Goal: Task Accomplishment & Management: Use online tool/utility

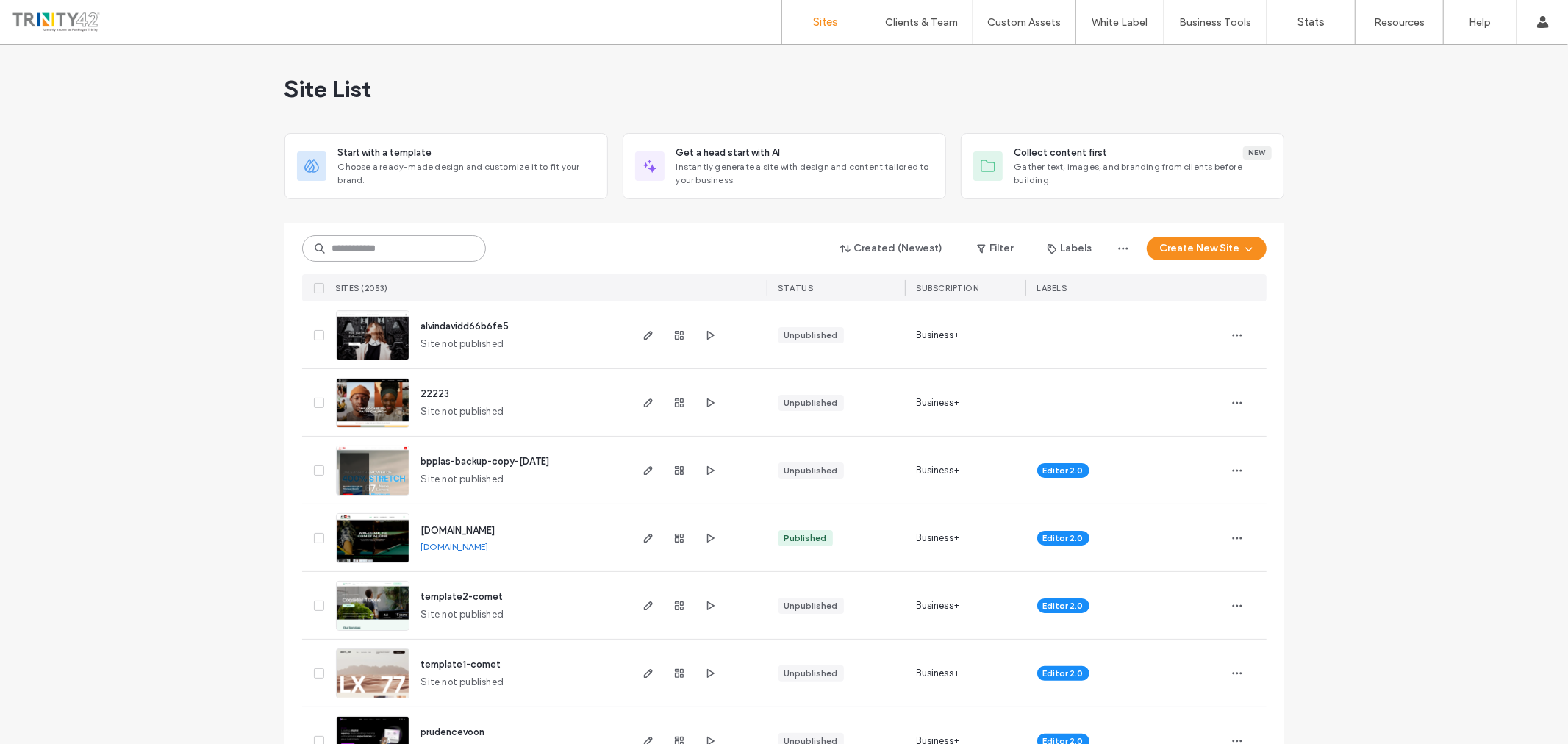
click at [421, 248] on input at bounding box center [394, 248] width 184 height 27
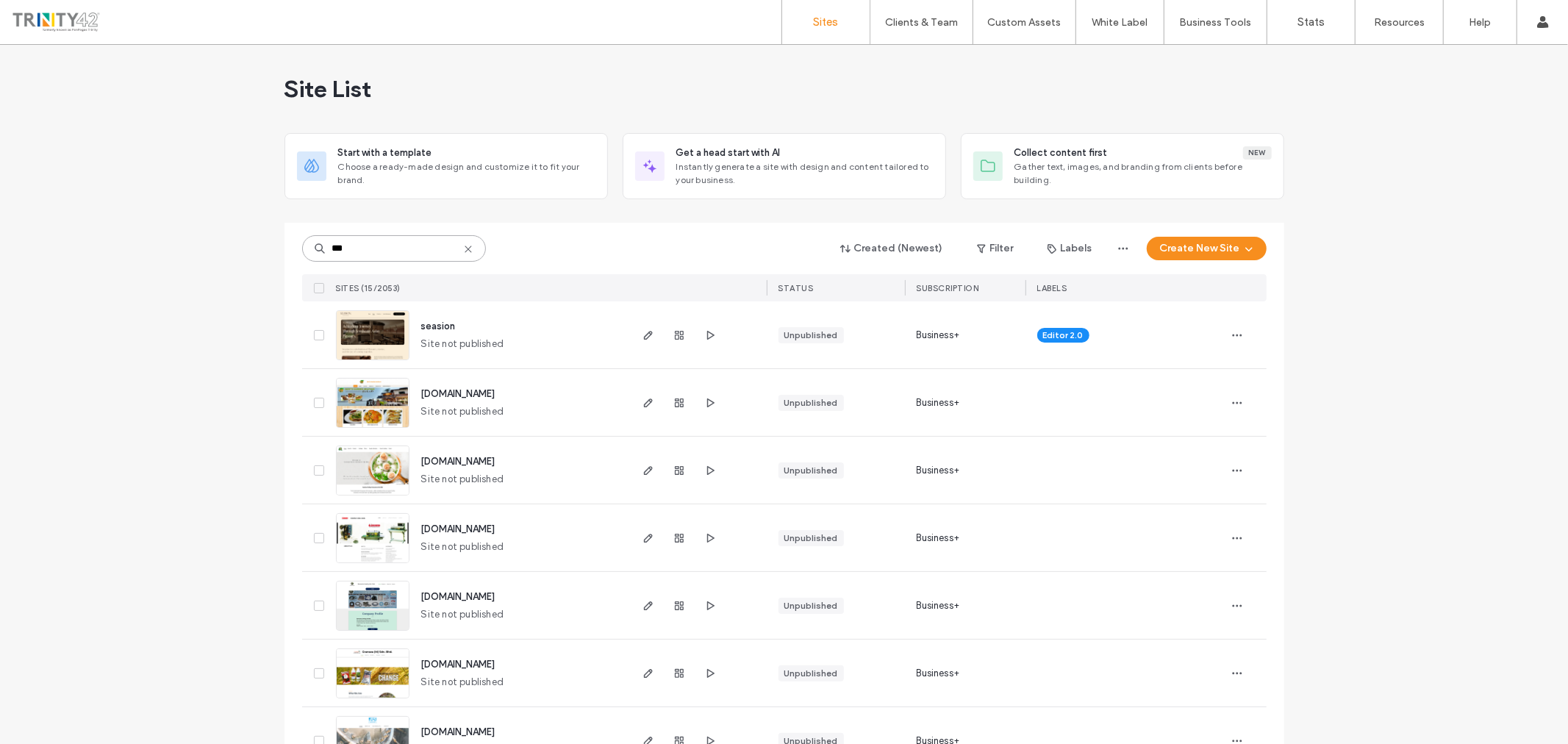
type input "***"
click at [451, 342] on span "Site not published" at bounding box center [462, 343] width 83 height 15
click at [643, 336] on icon "button" at bounding box center [649, 336] width 12 height 12
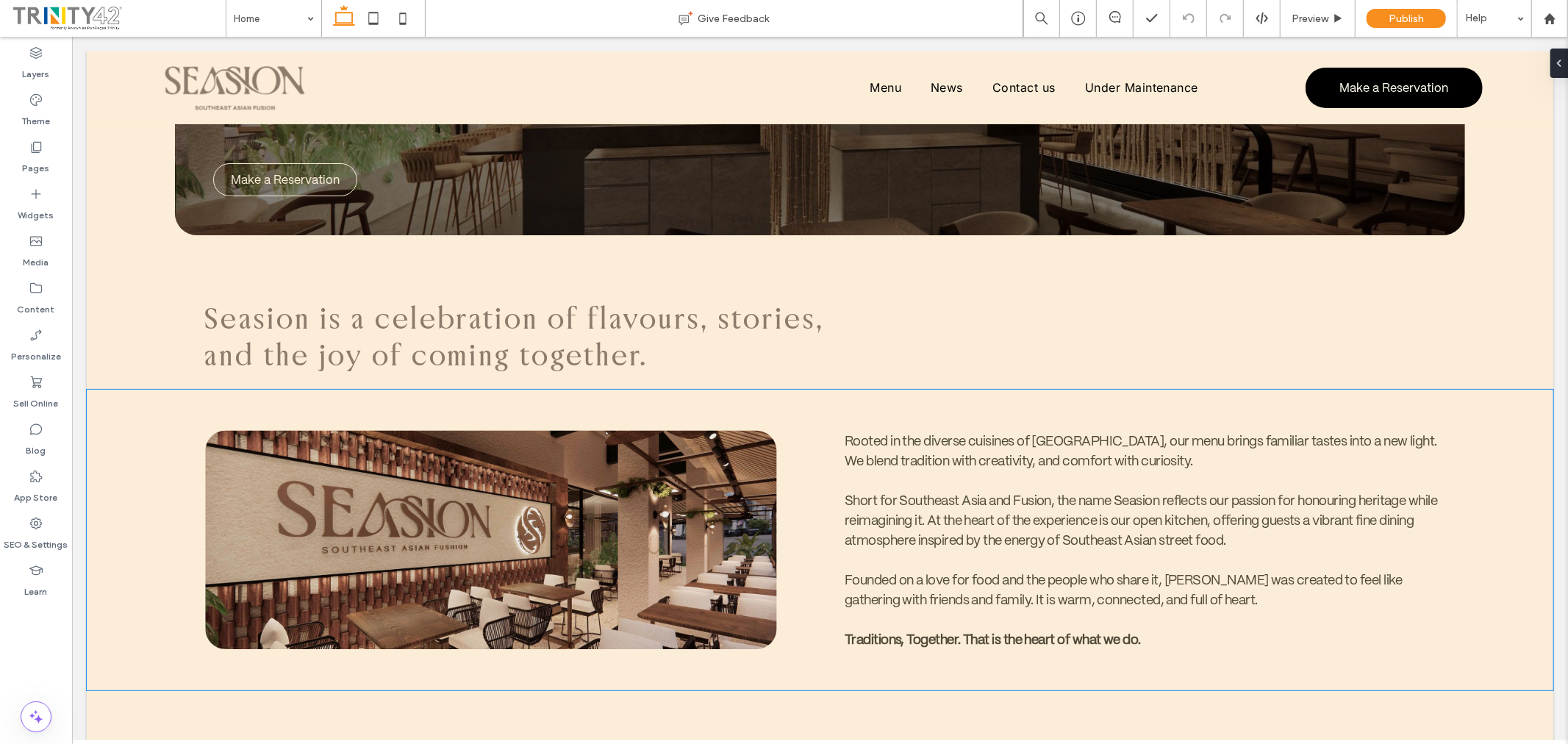
scroll to position [752, 0]
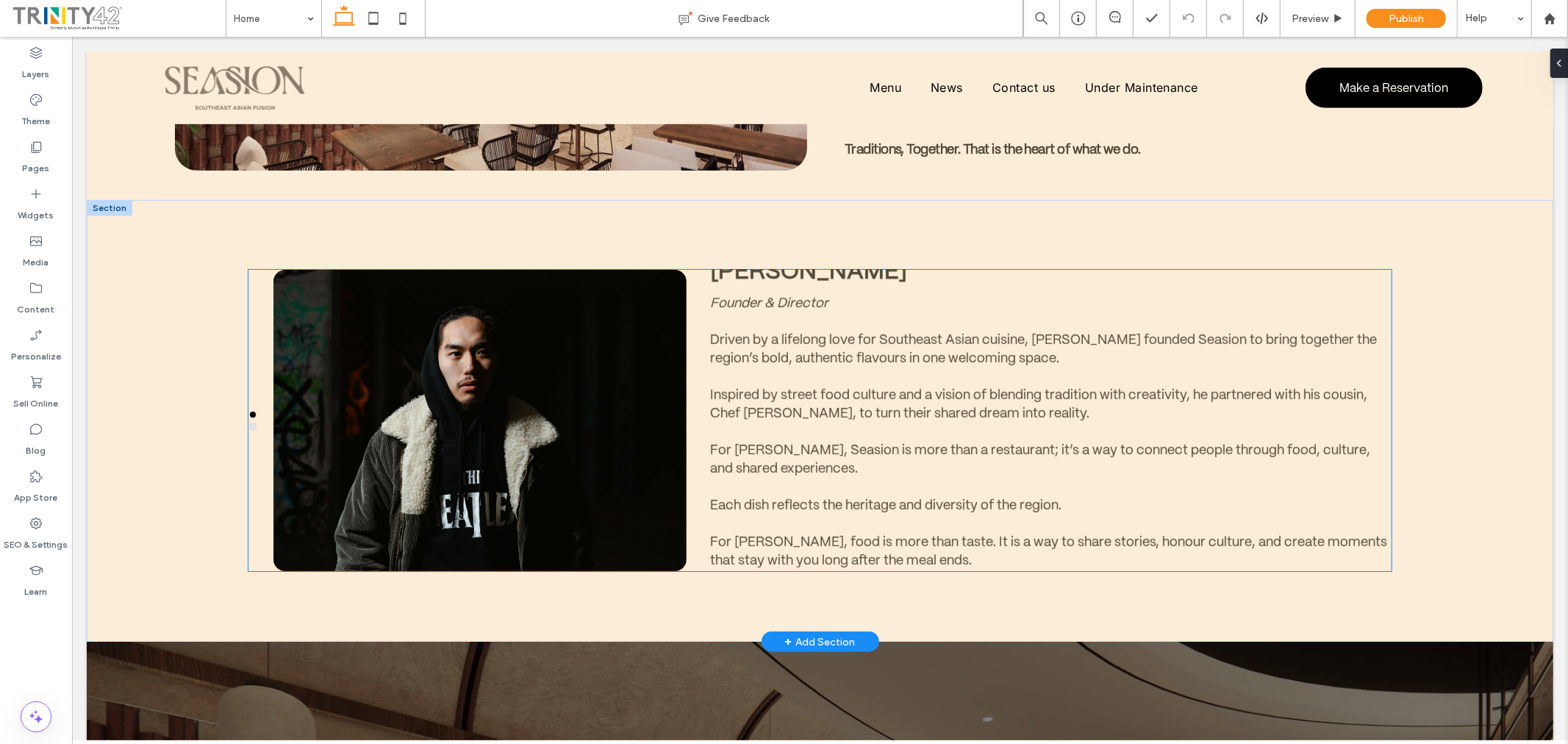
click at [758, 299] on em "Founder & Director" at bounding box center [769, 302] width 118 height 17
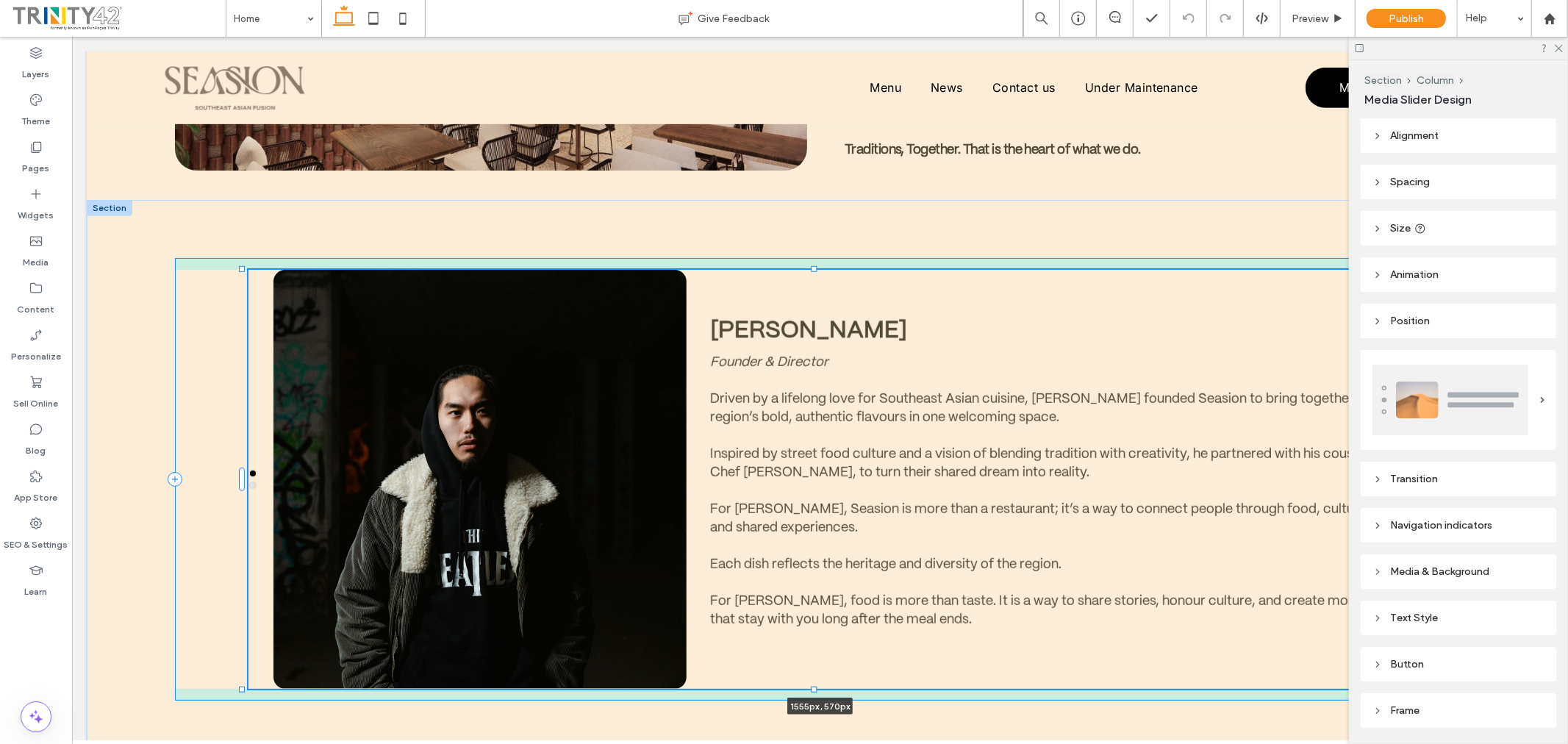
drag, startPoint x: 812, startPoint y: 566, endPoint x: 818, endPoint y: 684, distance: 118.2
click at [242, 270] on div at bounding box center [242, 269] width 1 height 1
type input "***"
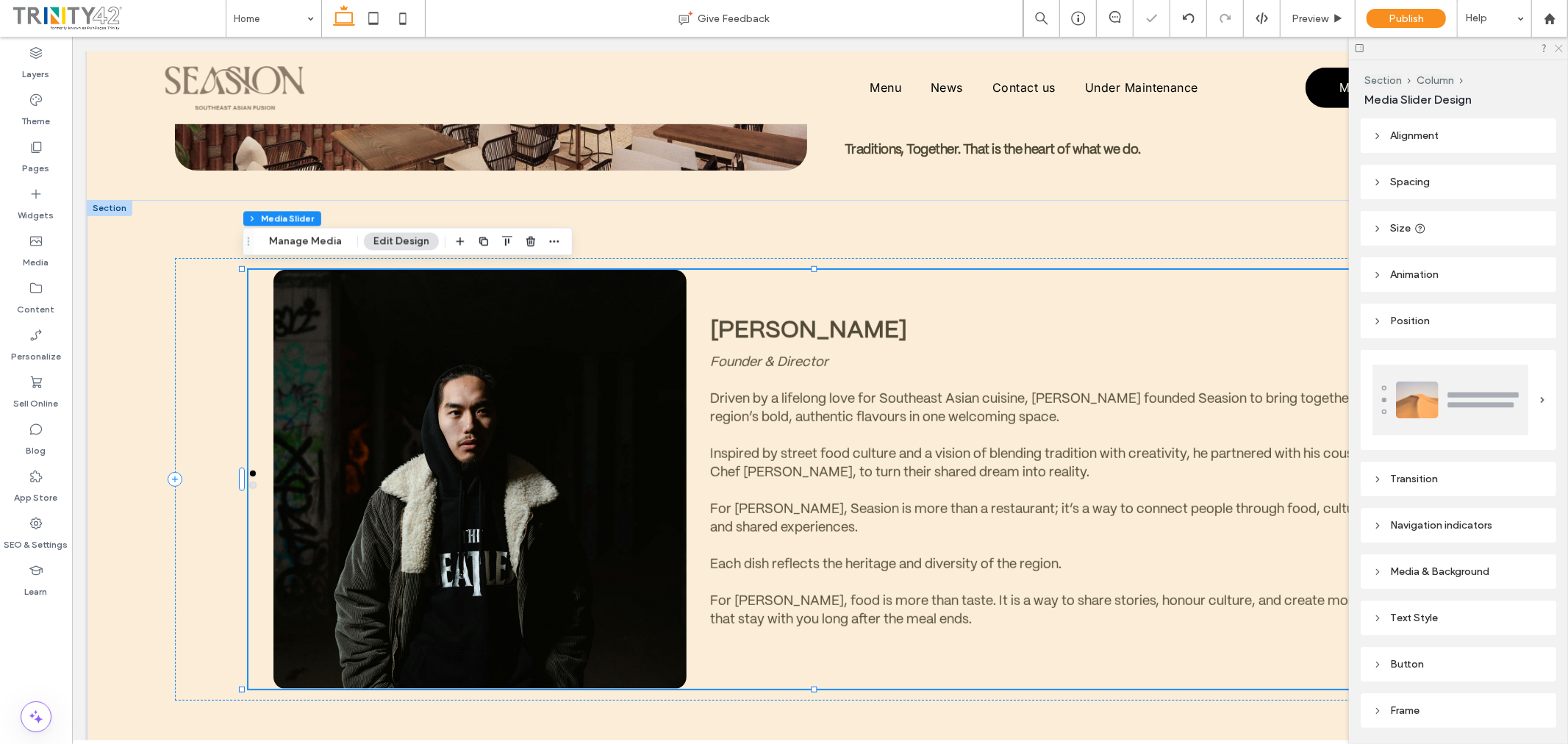
click at [1559, 49] on icon at bounding box center [1558, 47] width 9 height 9
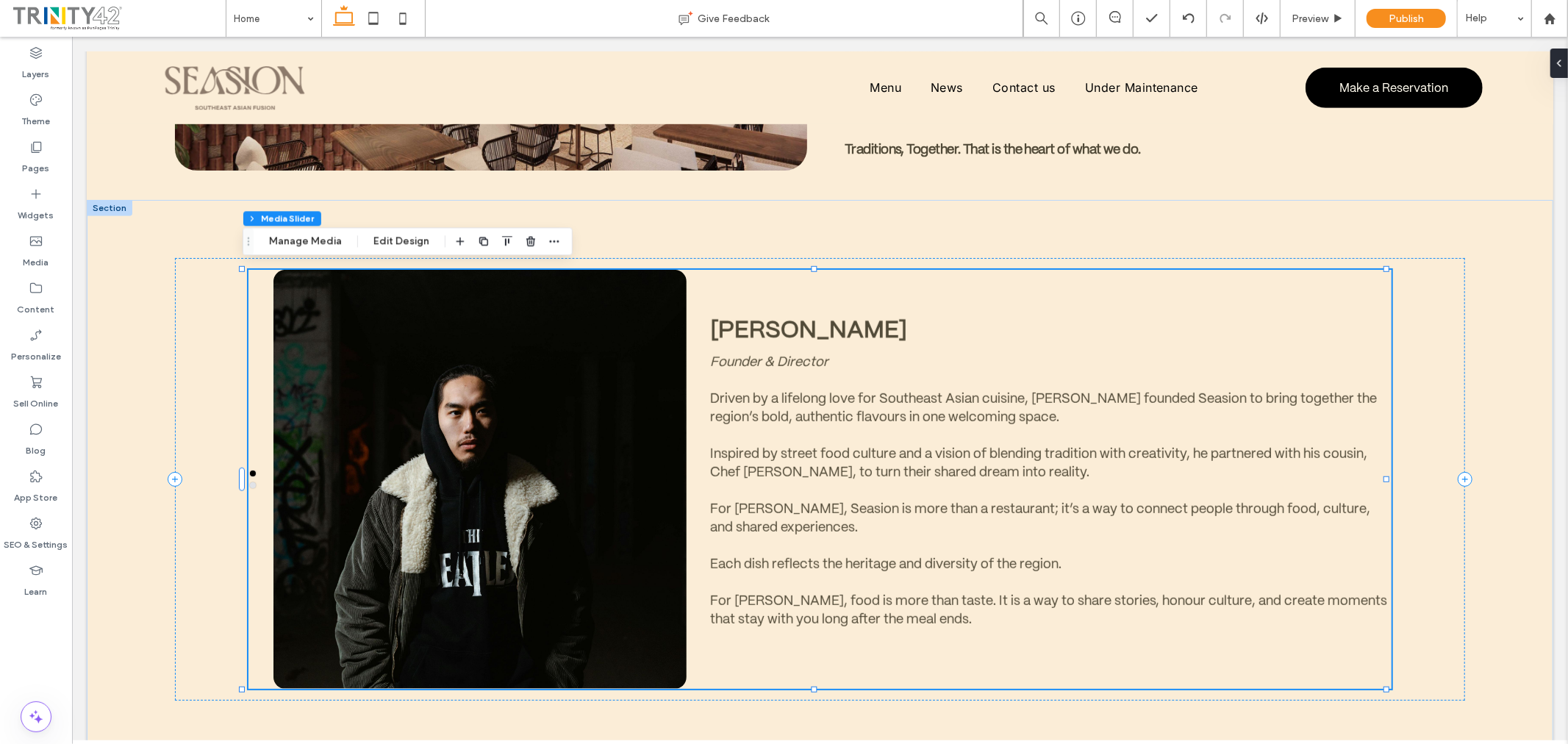
click at [249, 482] on button "go to slide 2" at bounding box center [252, 485] width 6 height 6
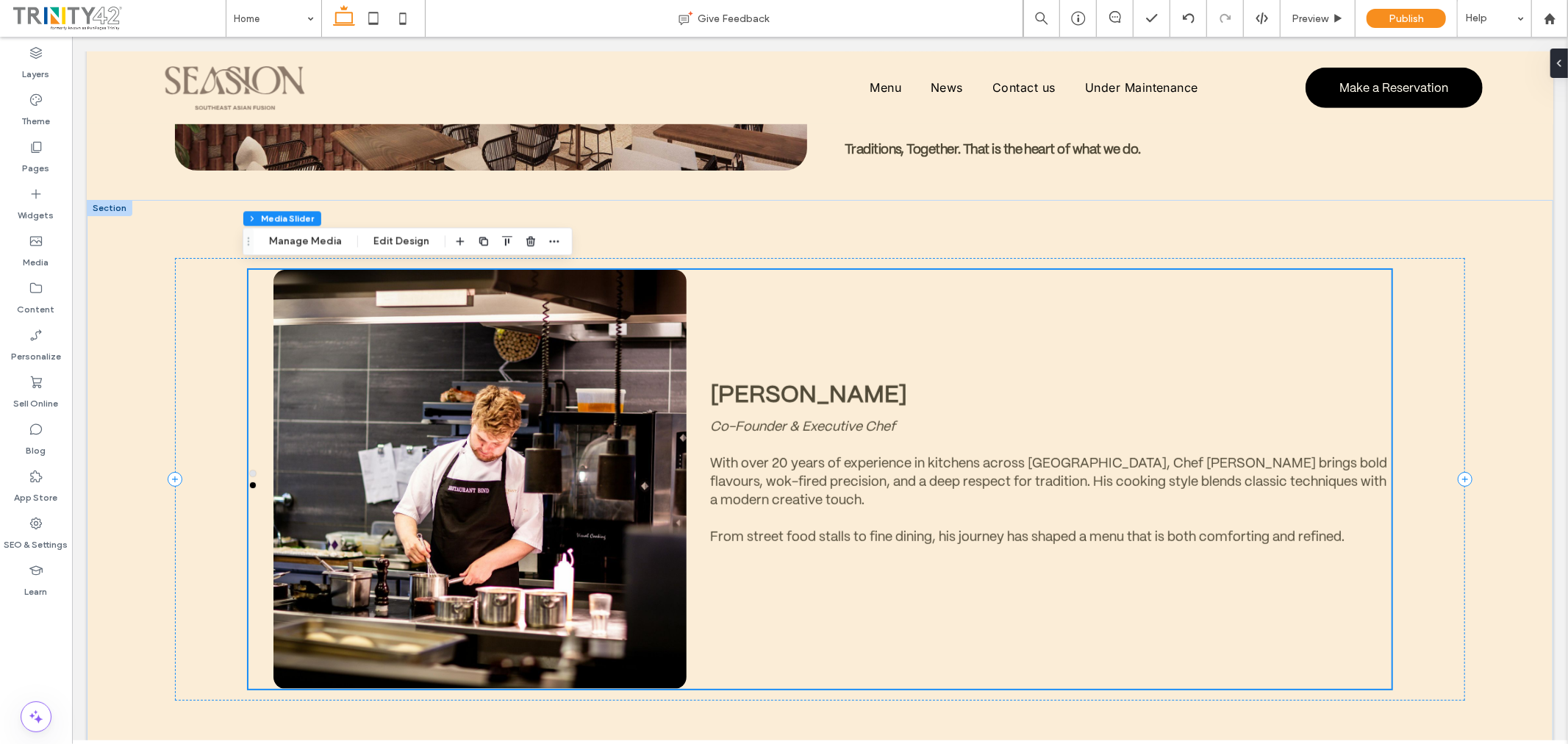
scroll to position [261, 0]
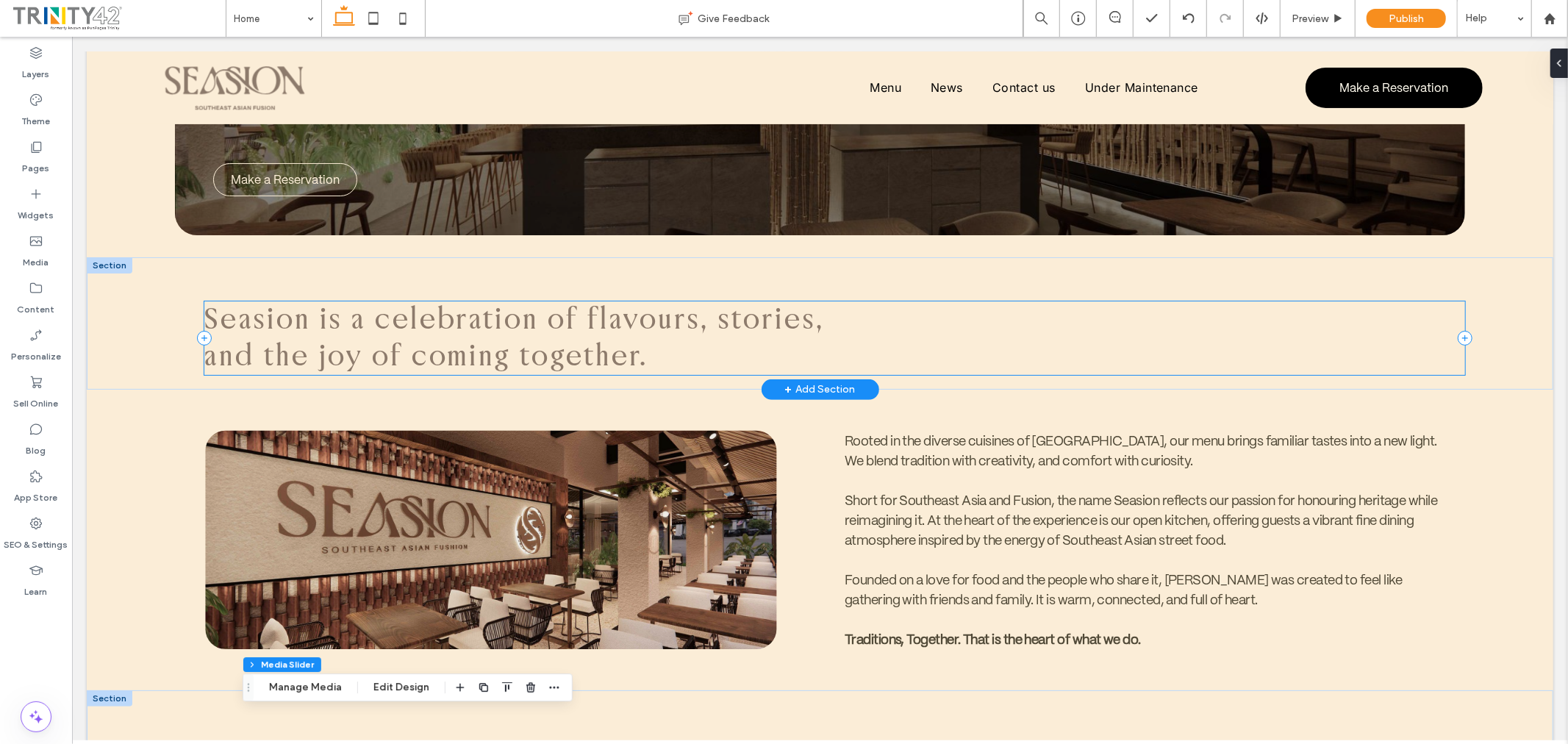
click at [913, 312] on div "Seasion is a celebration of flavours, stories, and the joy of coming together." at bounding box center [834, 337] width 1262 height 74
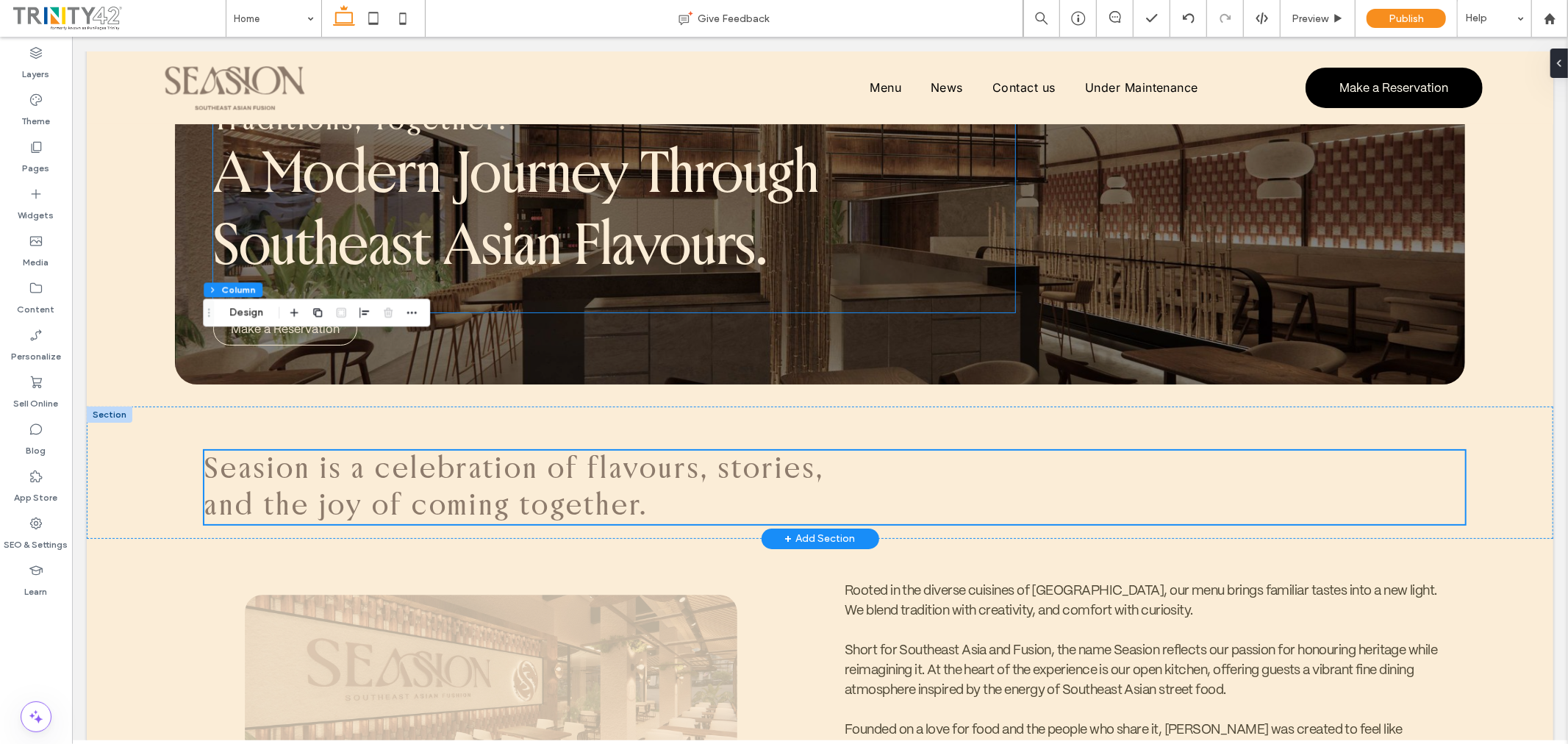
scroll to position [0, 0]
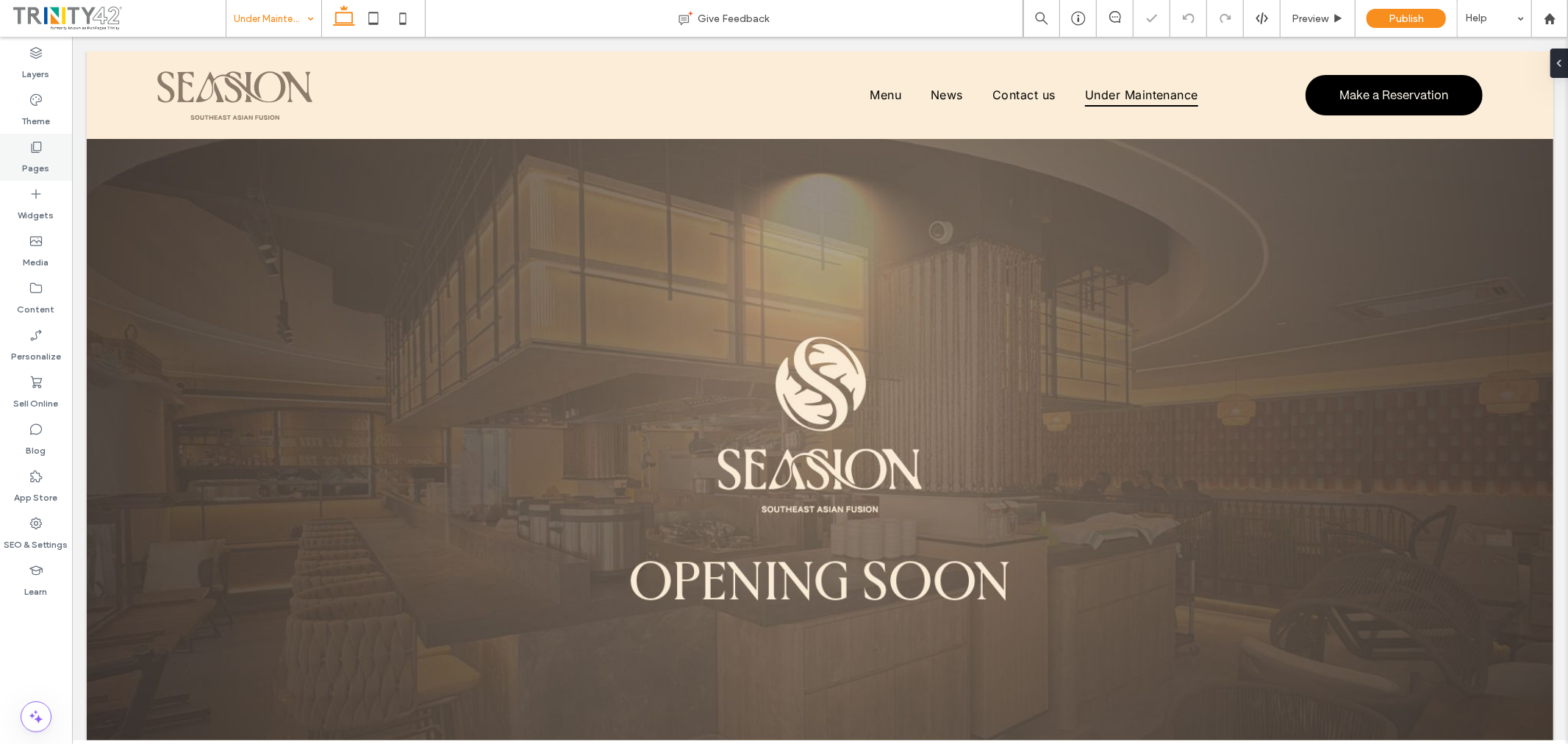
click at [43, 174] on label "Pages" at bounding box center [37, 164] width 27 height 21
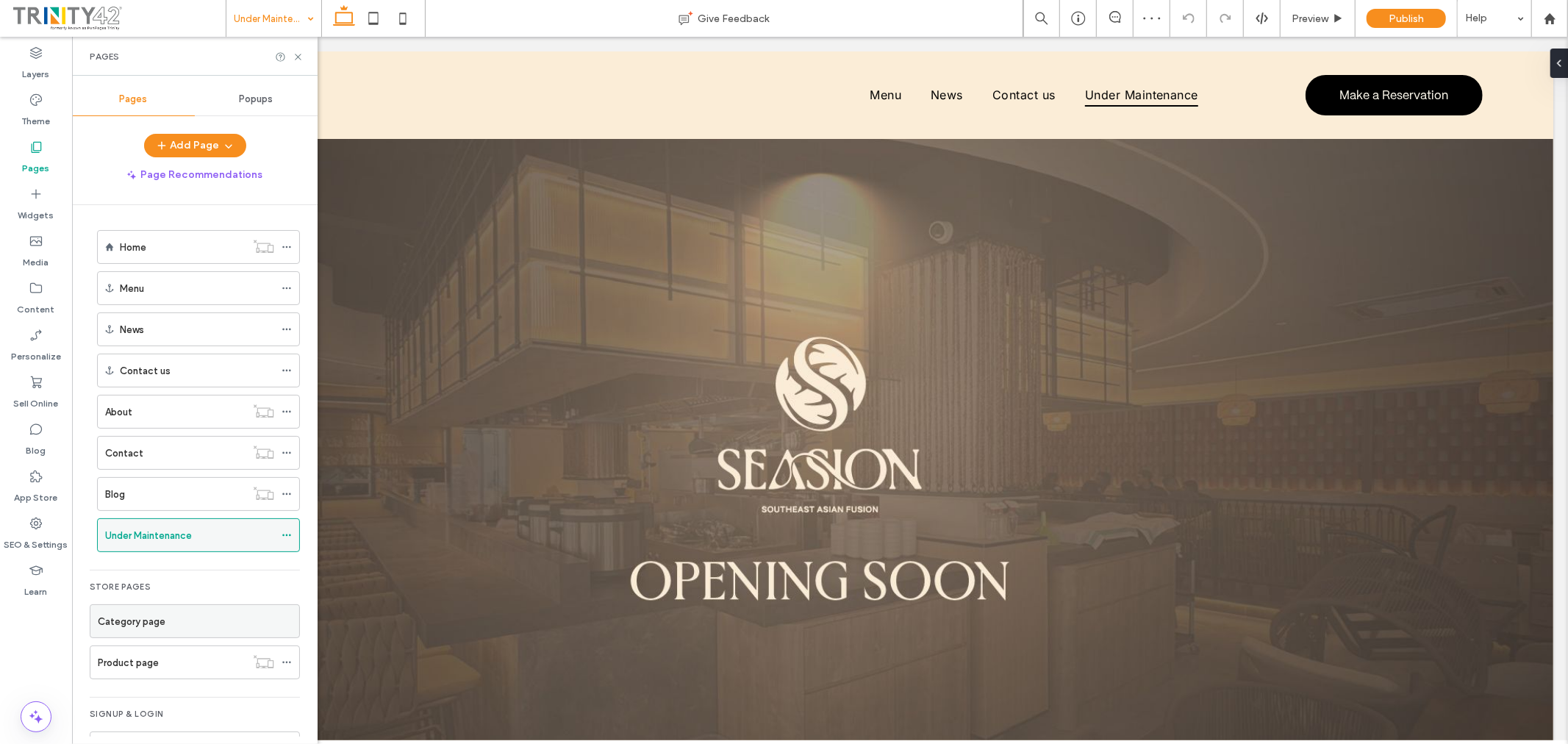
click at [288, 539] on icon at bounding box center [287, 535] width 10 height 10
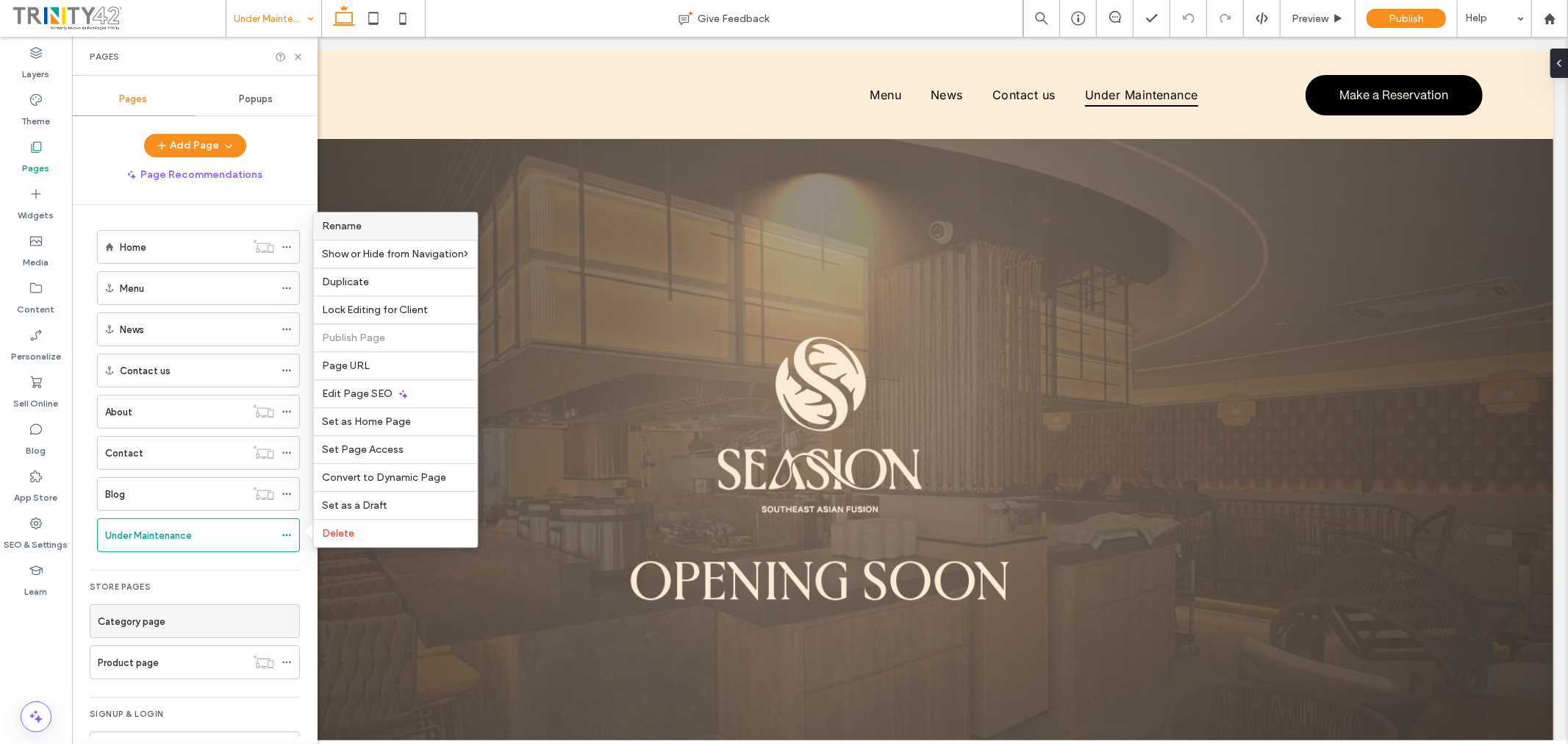
click at [378, 229] on label "Rename" at bounding box center [395, 226] width 146 height 13
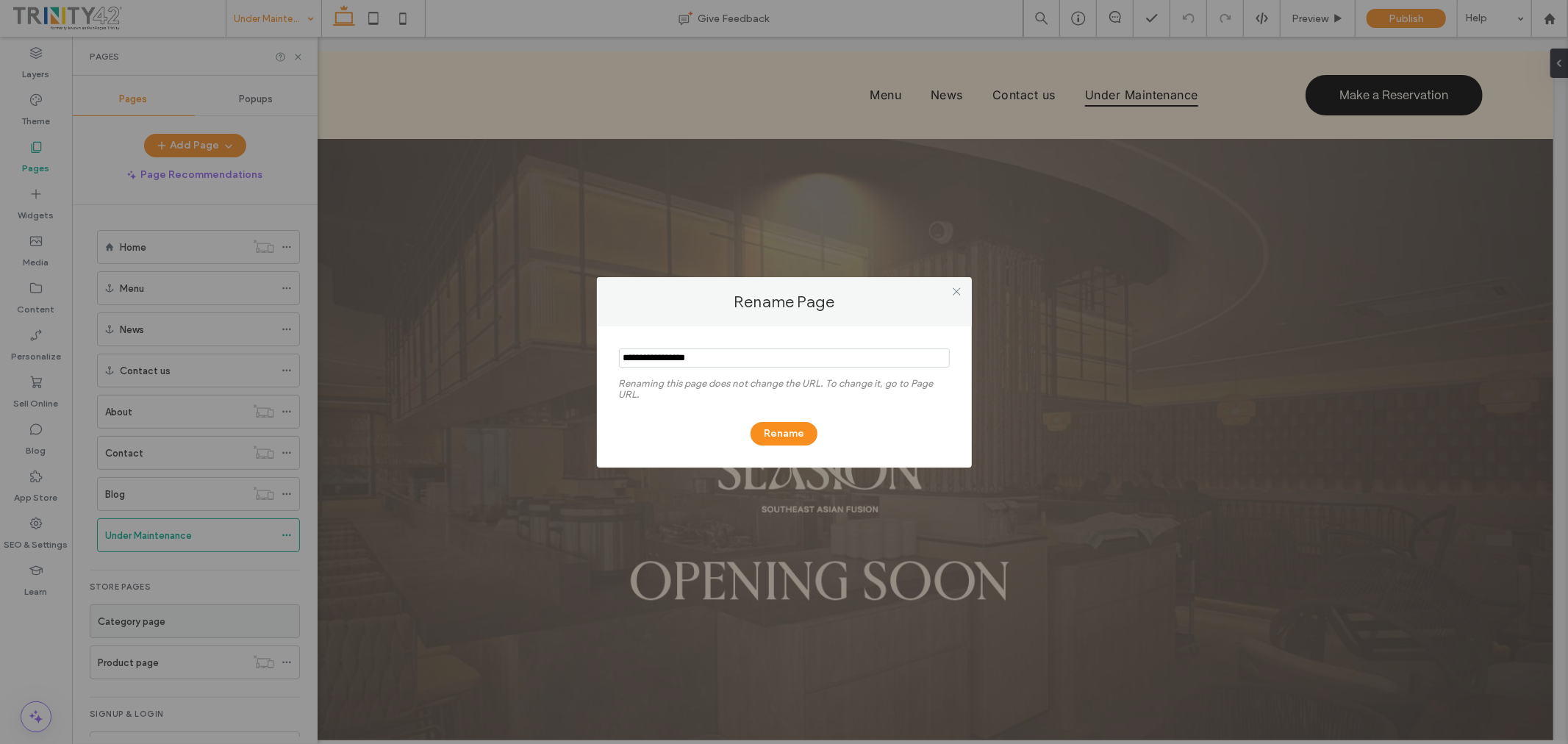
drag, startPoint x: 717, startPoint y: 356, endPoint x: 579, endPoint y: 354, distance: 138.0
click at [579, 354] on div "Rename Page Renaming this page does not change the URL. To change it, go to Pag…" at bounding box center [784, 372] width 1568 height 744
type input "*"
type input "**********"
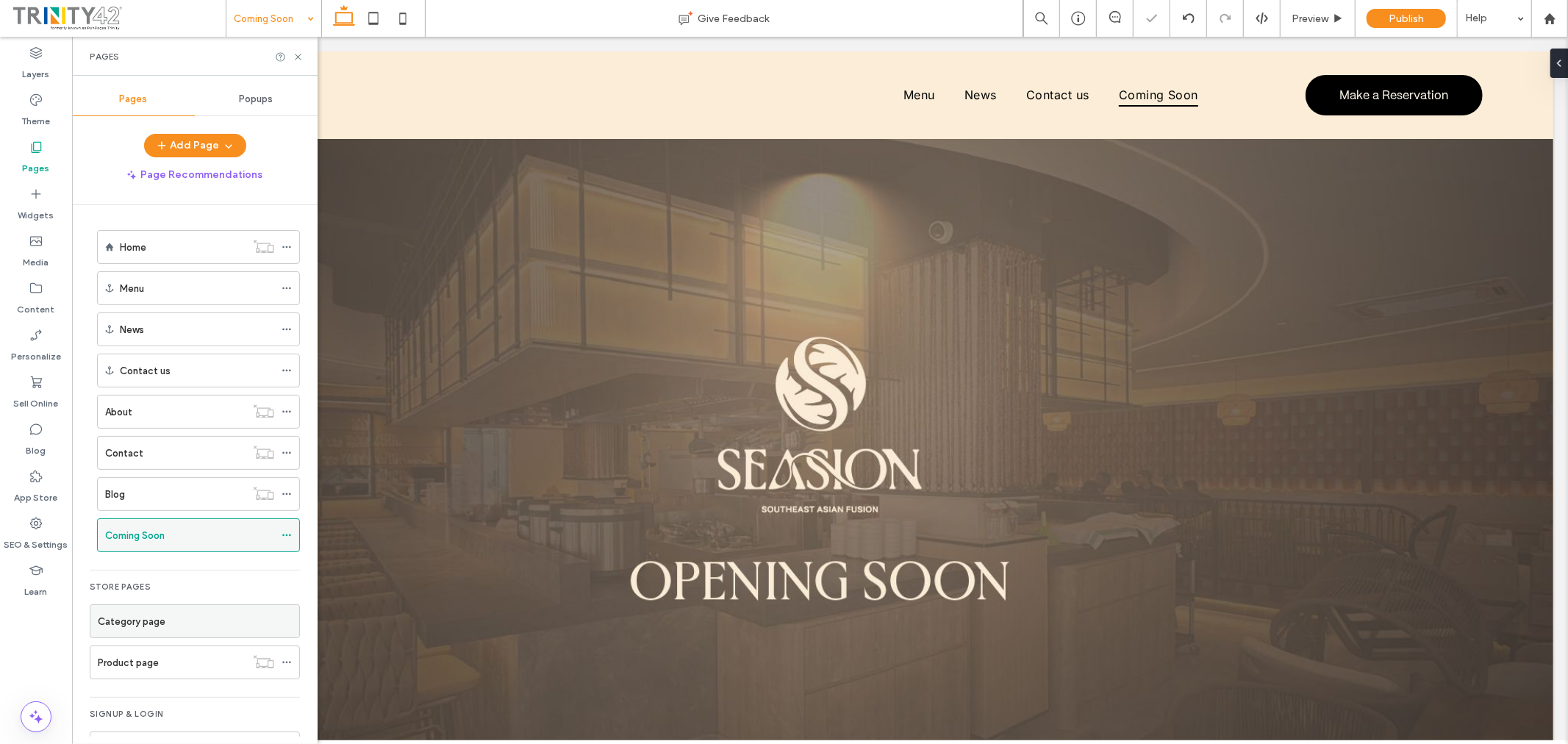
click at [284, 539] on icon at bounding box center [287, 535] width 10 height 10
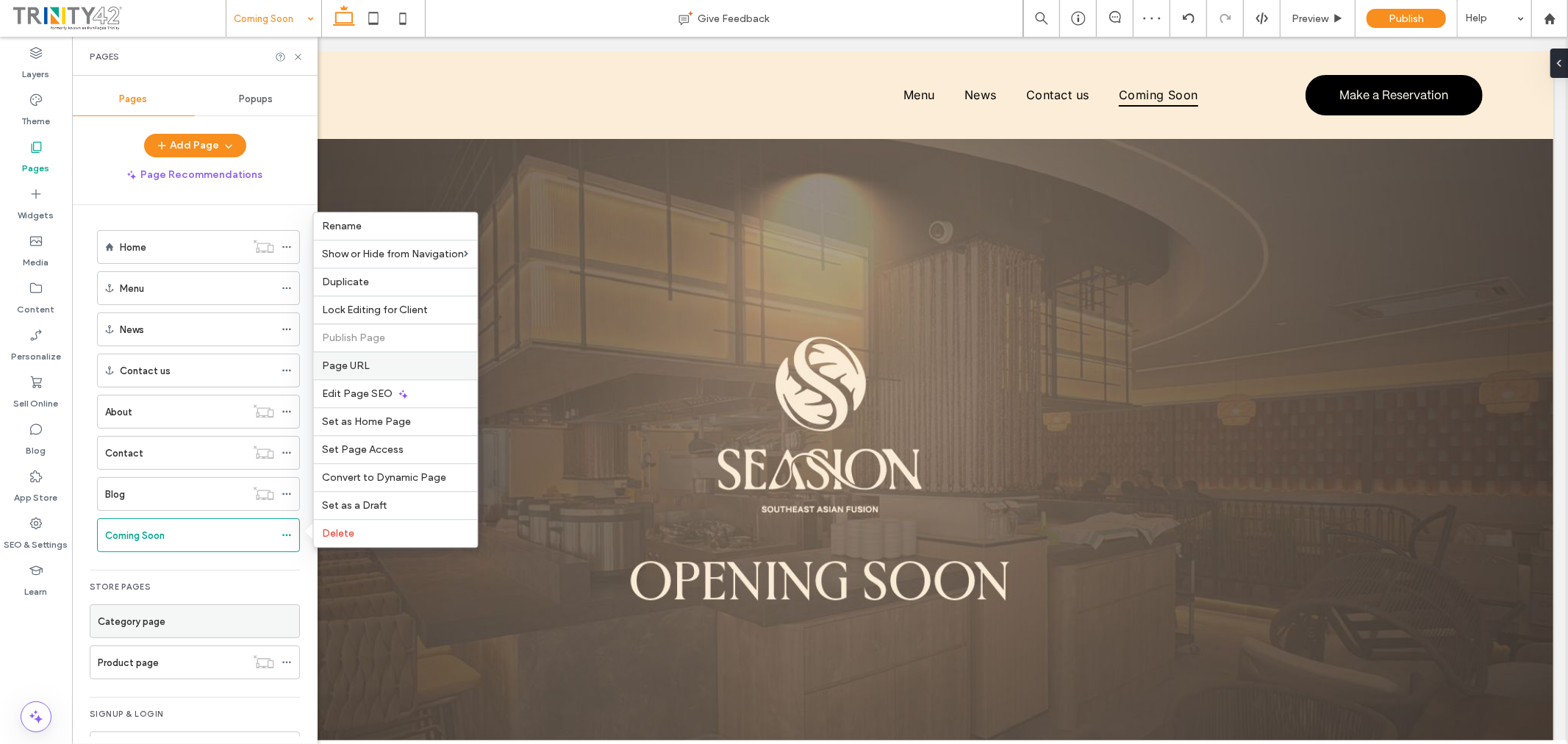
click at [385, 365] on label "Page URL" at bounding box center [395, 366] width 146 height 13
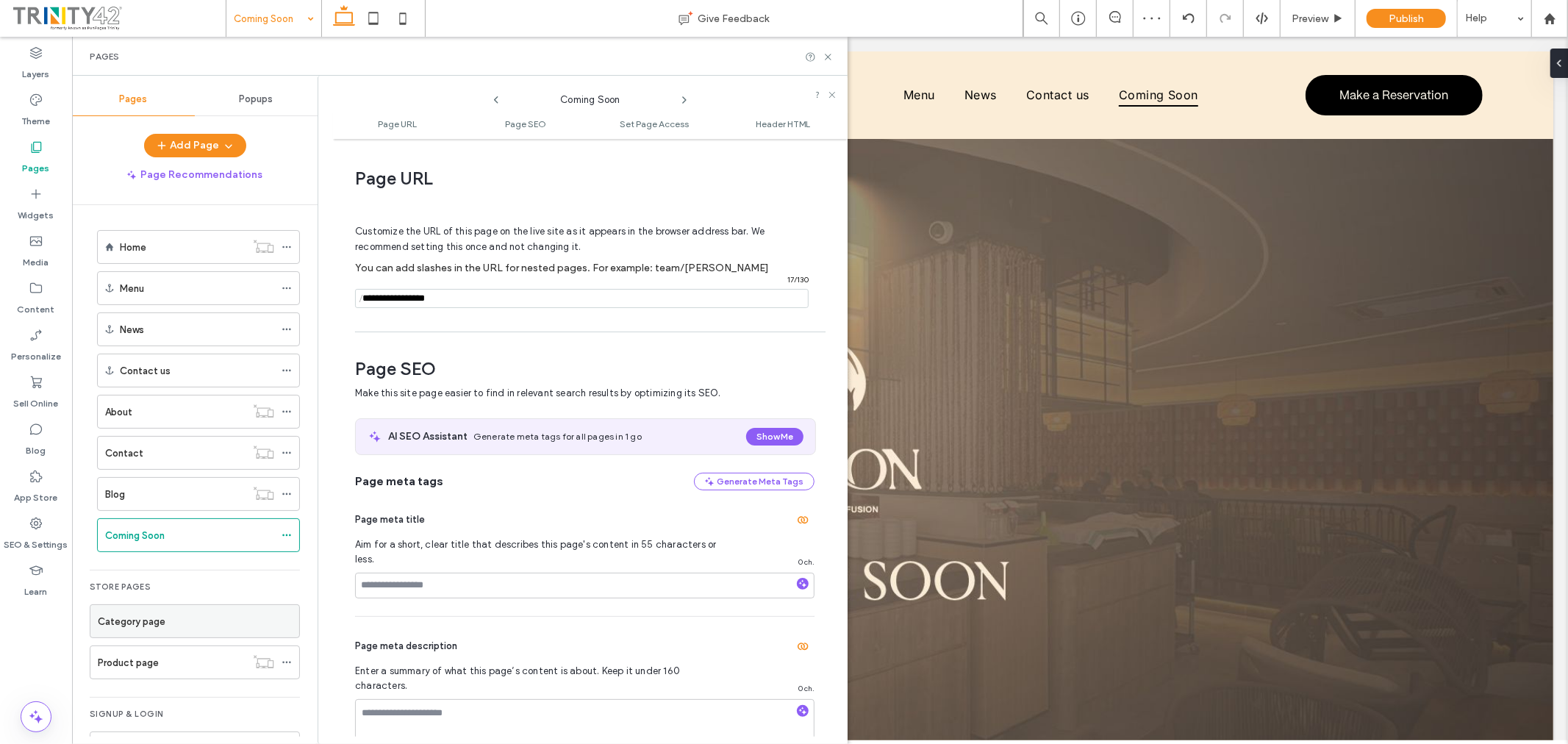
scroll to position [8, 0]
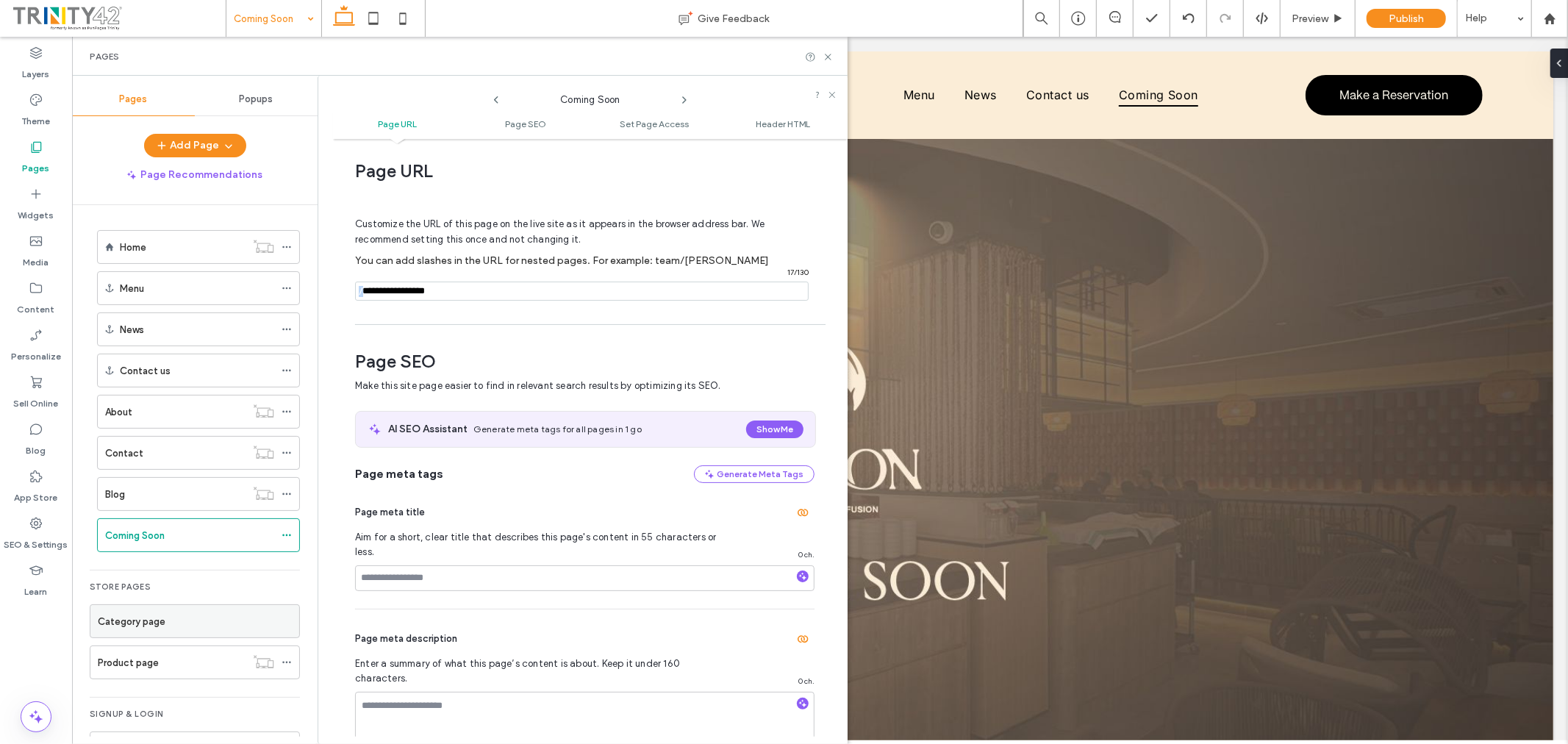
drag, startPoint x: 362, startPoint y: 291, endPoint x: 544, endPoint y: 292, distance: 182.0
click at [544, 292] on div "/ 17 / 130" at bounding box center [582, 291] width 454 height 19
drag, startPoint x: 534, startPoint y: 292, endPoint x: 342, endPoint y: 292, distance: 192.0
click at [342, 292] on div "Page URL Customize the URL of this page on the live site as it appears in the b…" at bounding box center [590, 442] width 514 height 591
type input "**********"
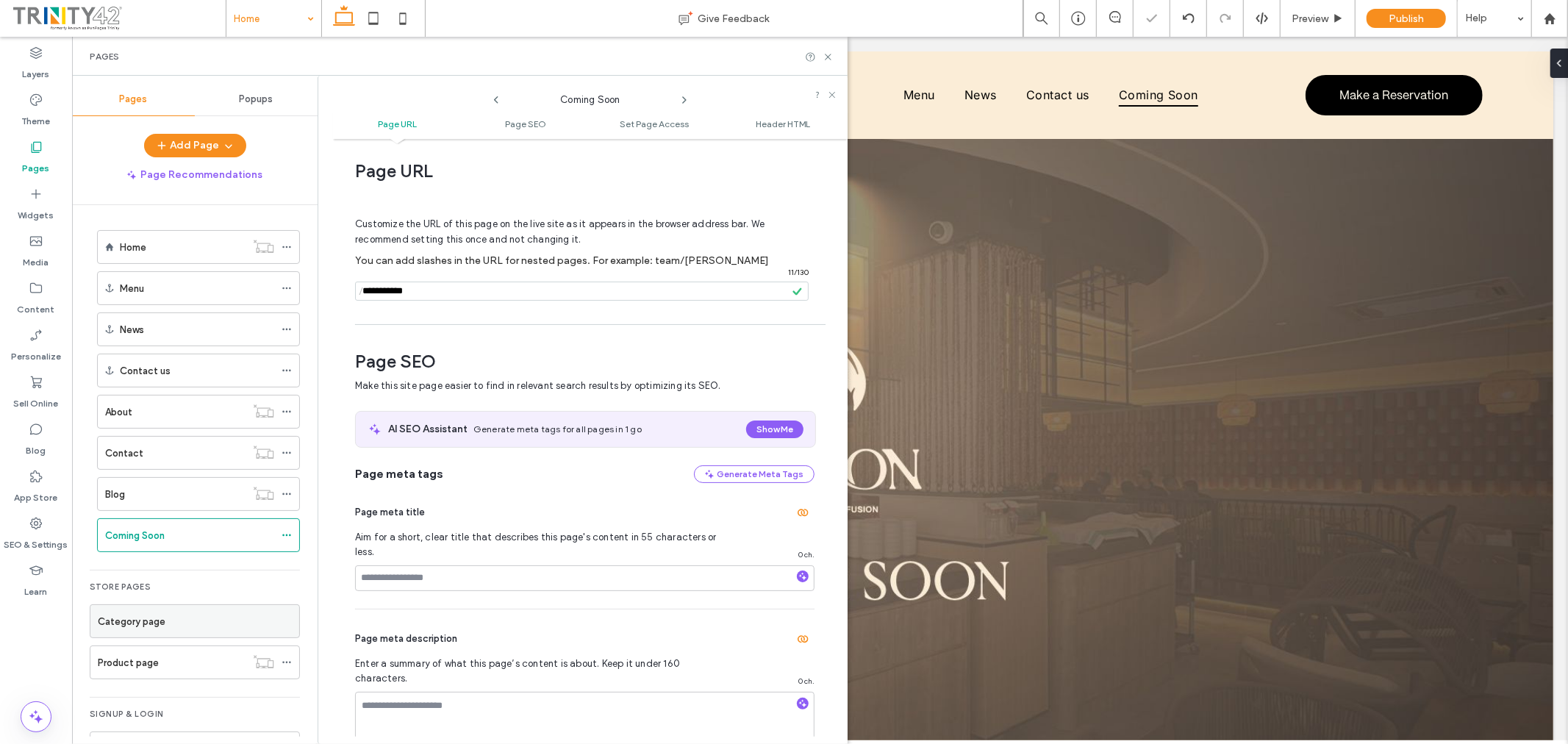
scroll to position [0, 0]
click at [826, 55] on icon at bounding box center [828, 57] width 11 height 11
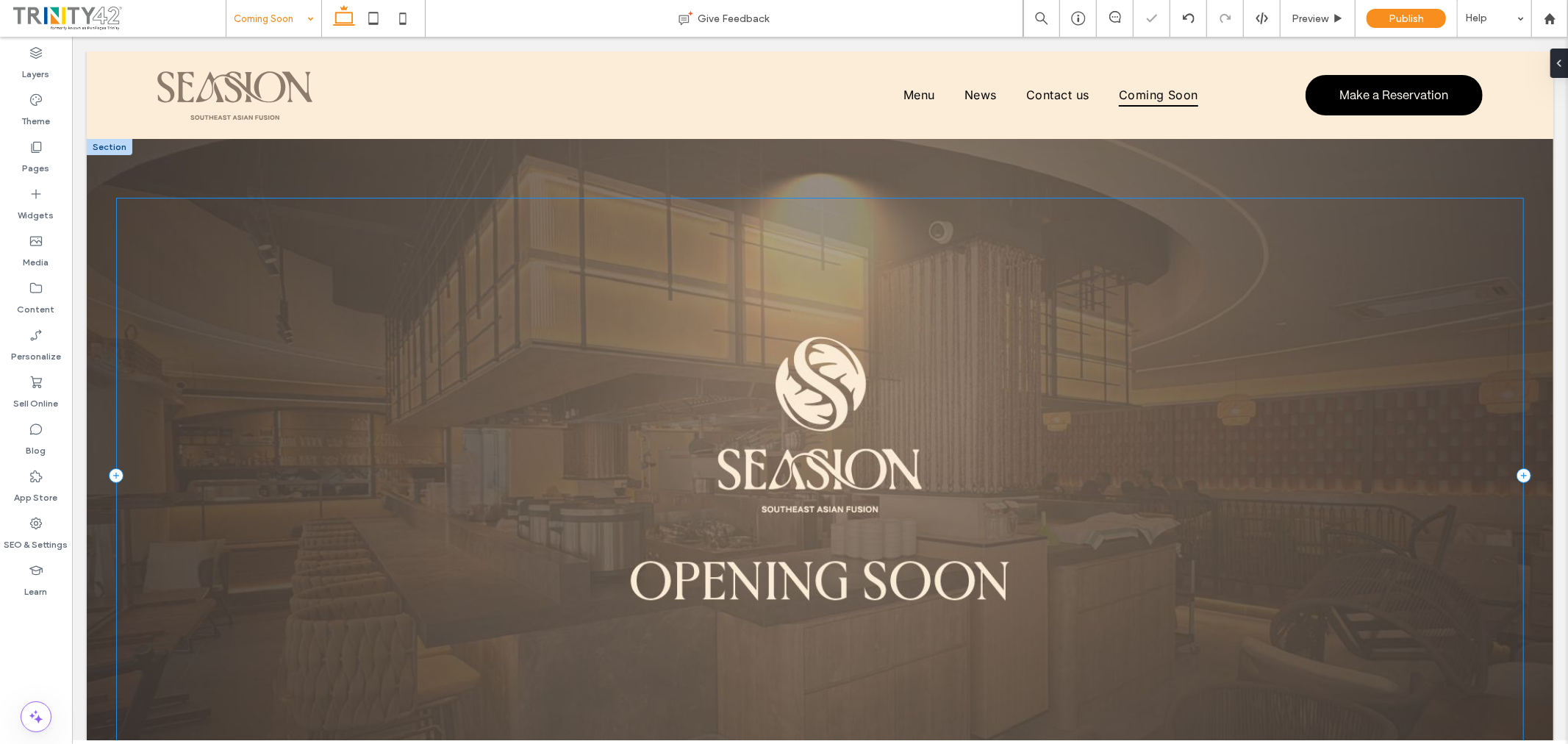
click at [922, 497] on div at bounding box center [819, 474] width 1408 height 556
click at [1022, 167] on div at bounding box center [819, 474] width 1467 height 674
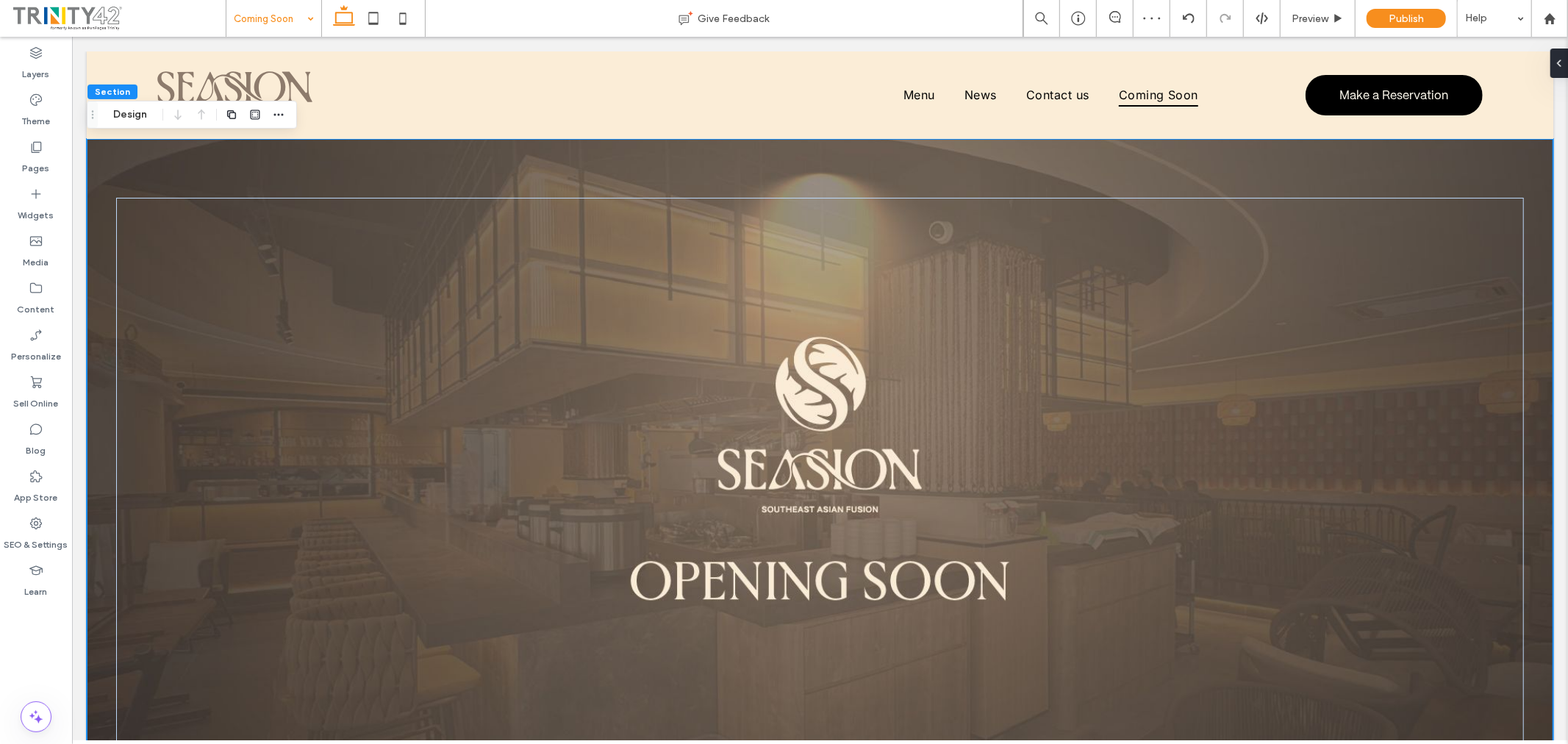
click at [1022, 167] on div at bounding box center [819, 474] width 1467 height 674
click at [1560, 62] on div at bounding box center [1556, 63] width 23 height 29
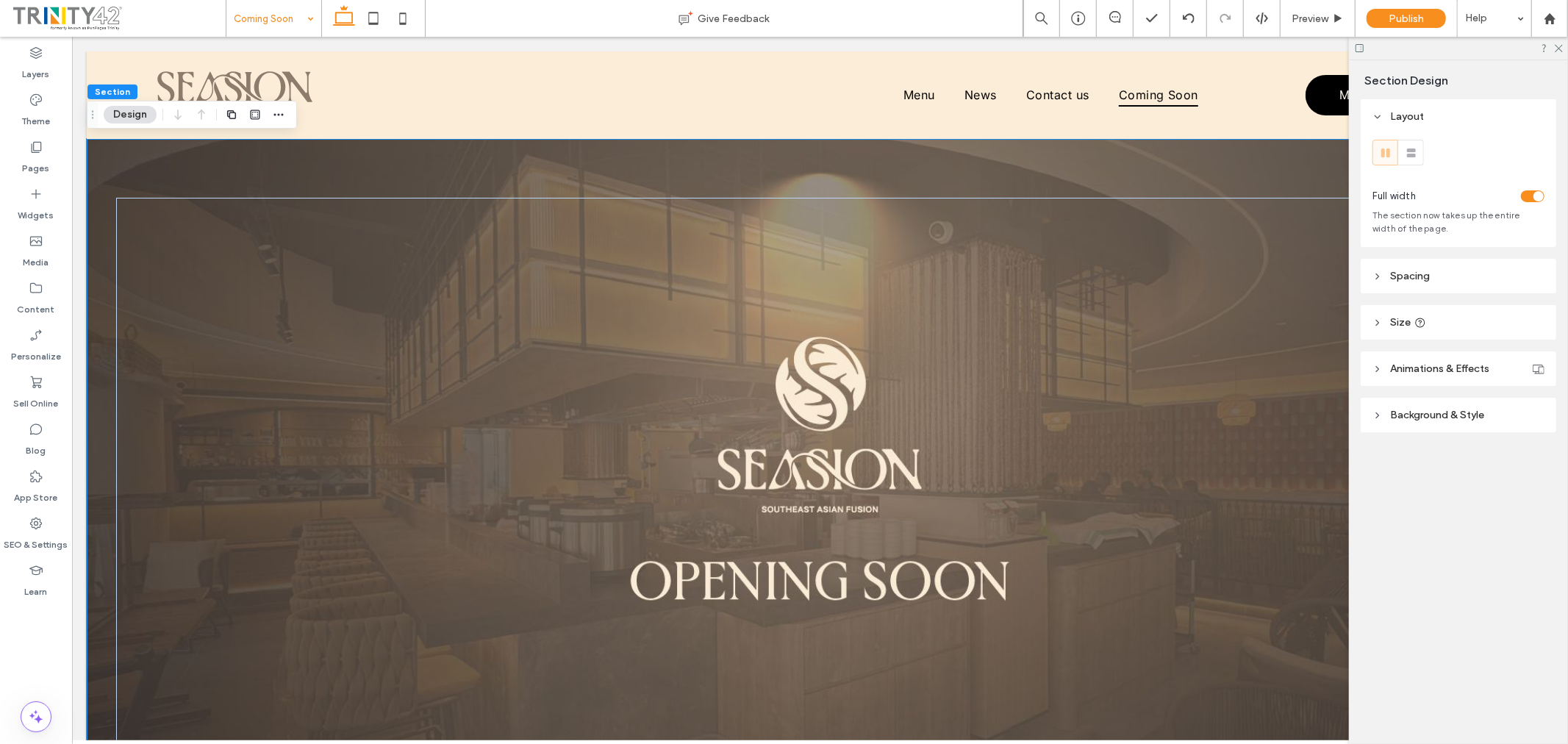
click at [1428, 414] on span "Background & Style" at bounding box center [1437, 415] width 94 height 13
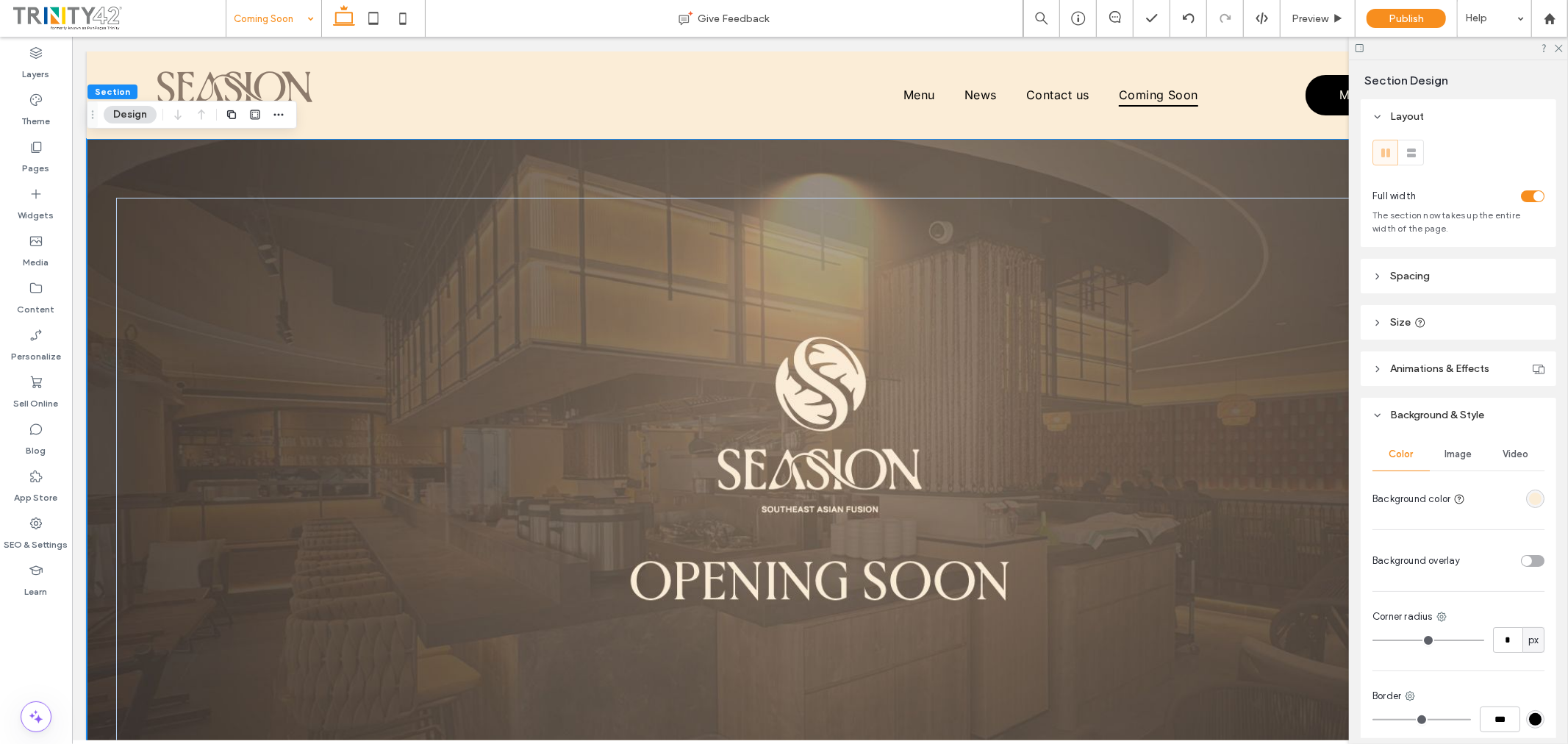
scroll to position [81, 0]
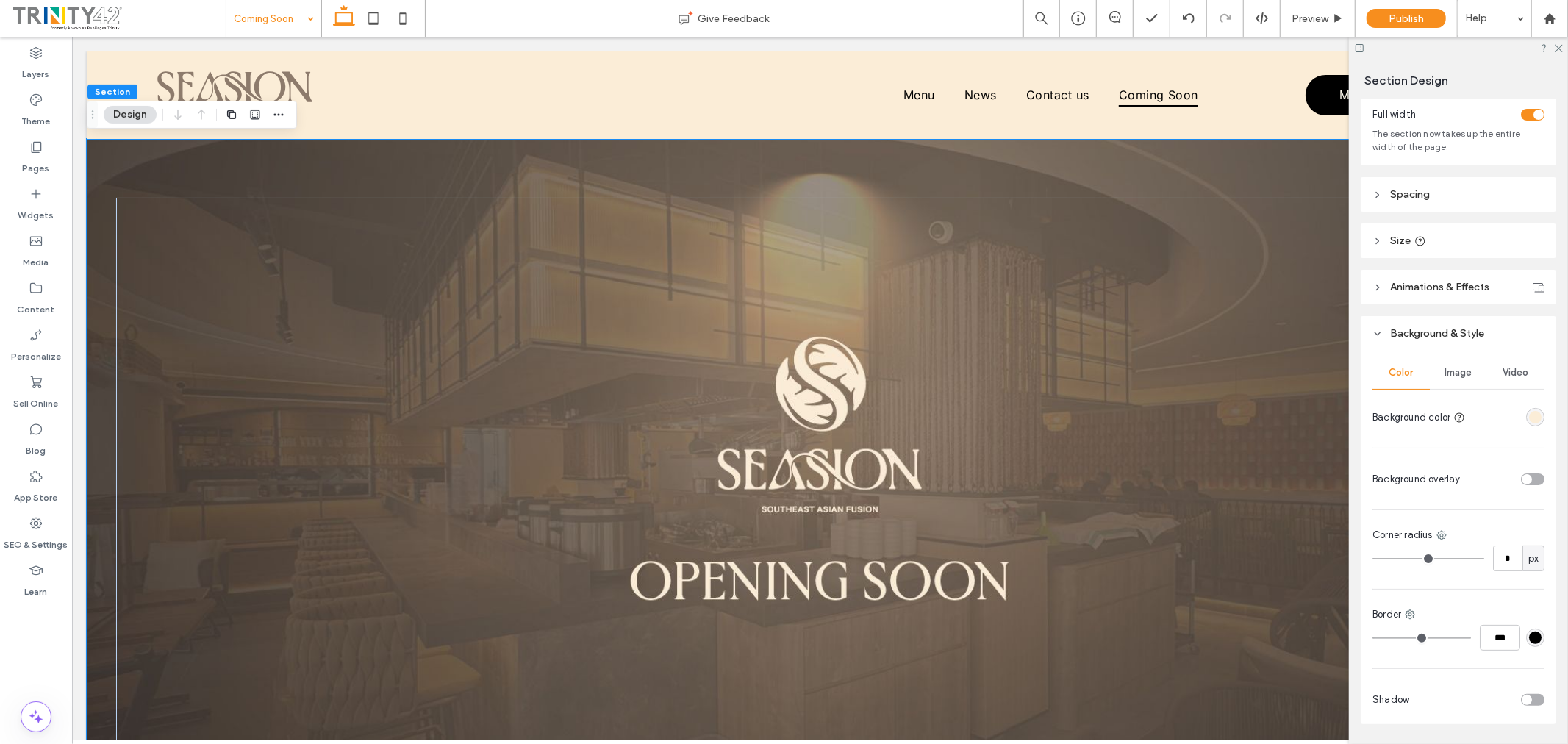
click at [1459, 383] on div "Image" at bounding box center [1458, 373] width 57 height 33
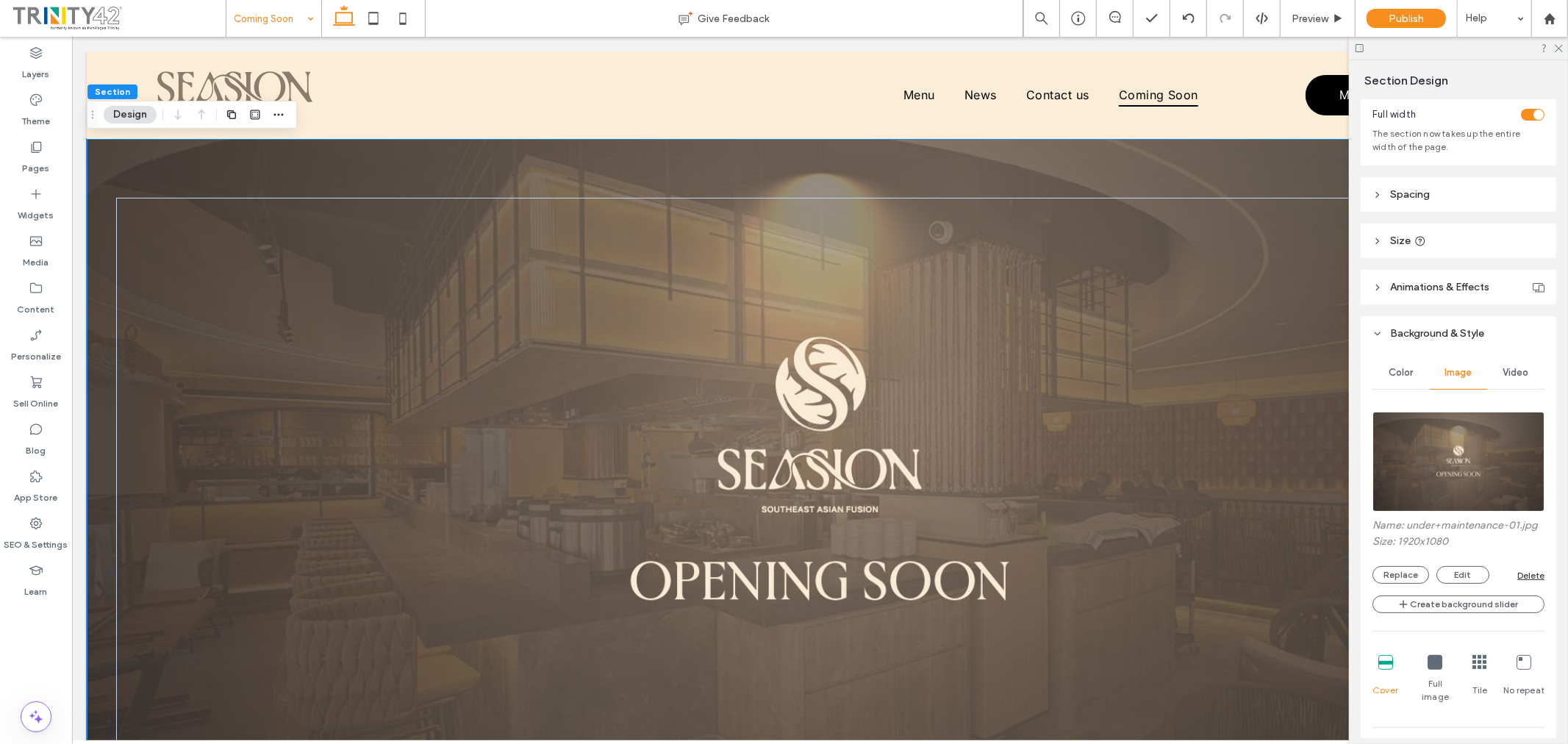
click at [1465, 437] on img at bounding box center [1458, 461] width 172 height 100
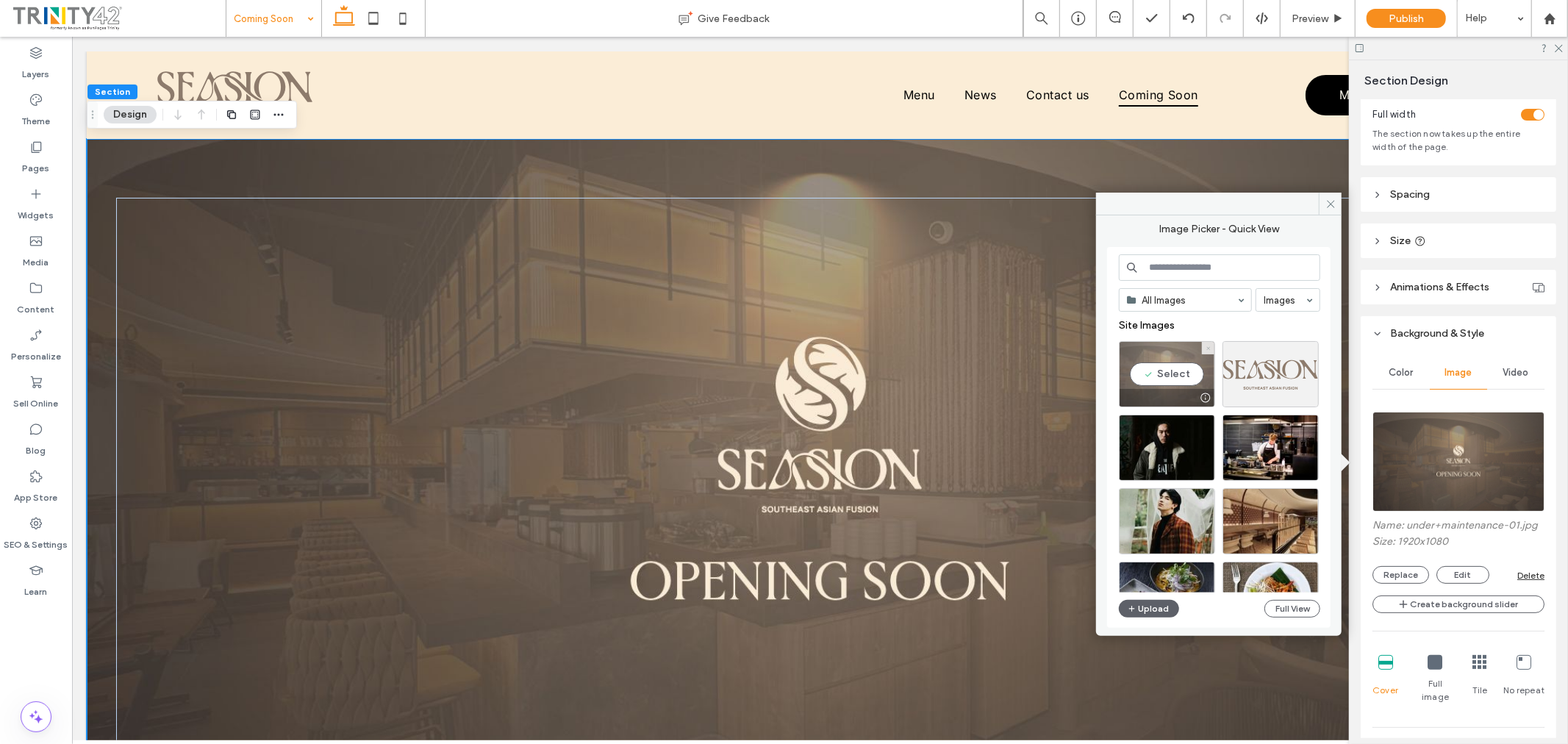
click at [1208, 346] on icon at bounding box center [1209, 348] width 6 height 6
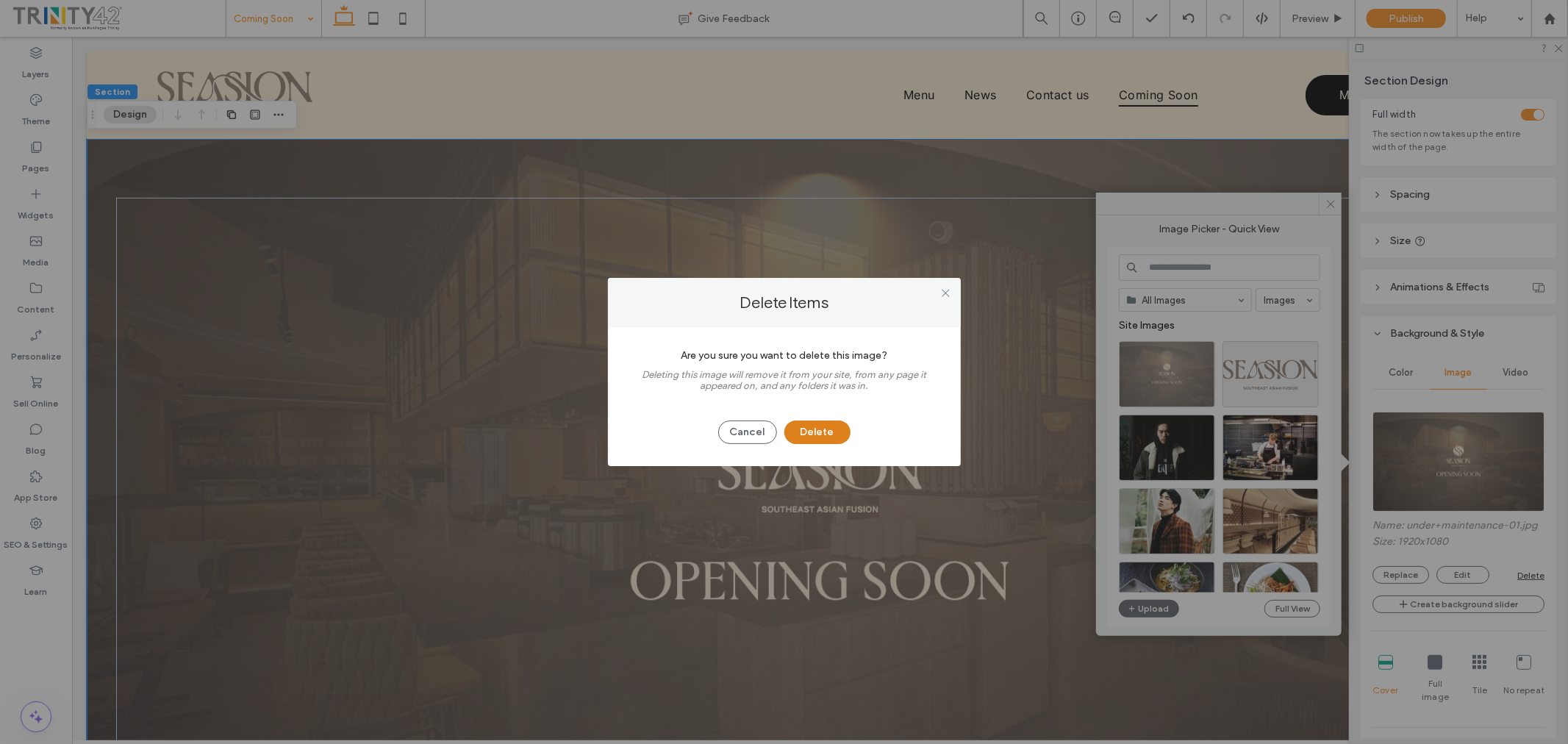
click at [805, 428] on button "Delete" at bounding box center [817, 432] width 66 height 23
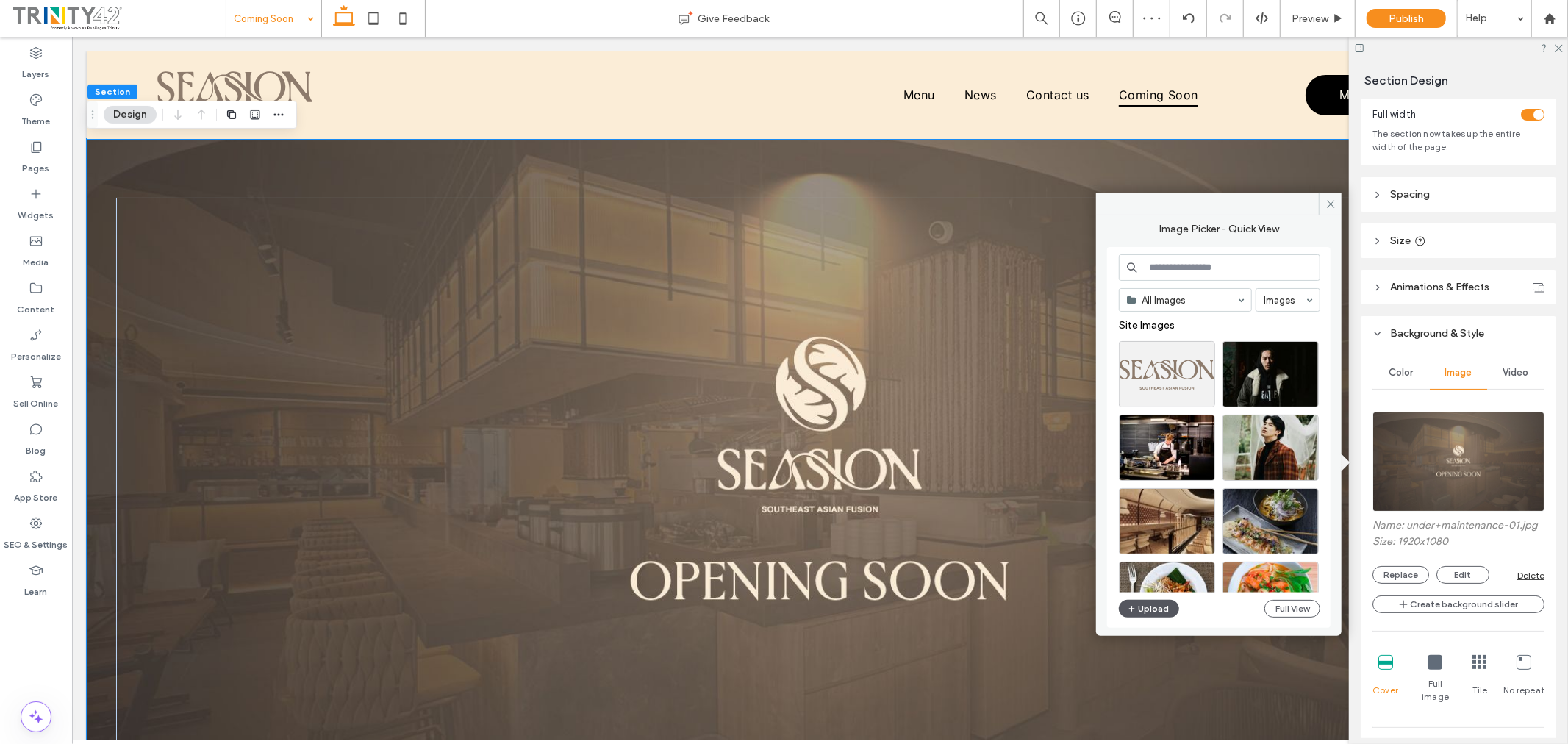
click at [1162, 610] on button "Upload" at bounding box center [1149, 609] width 60 height 18
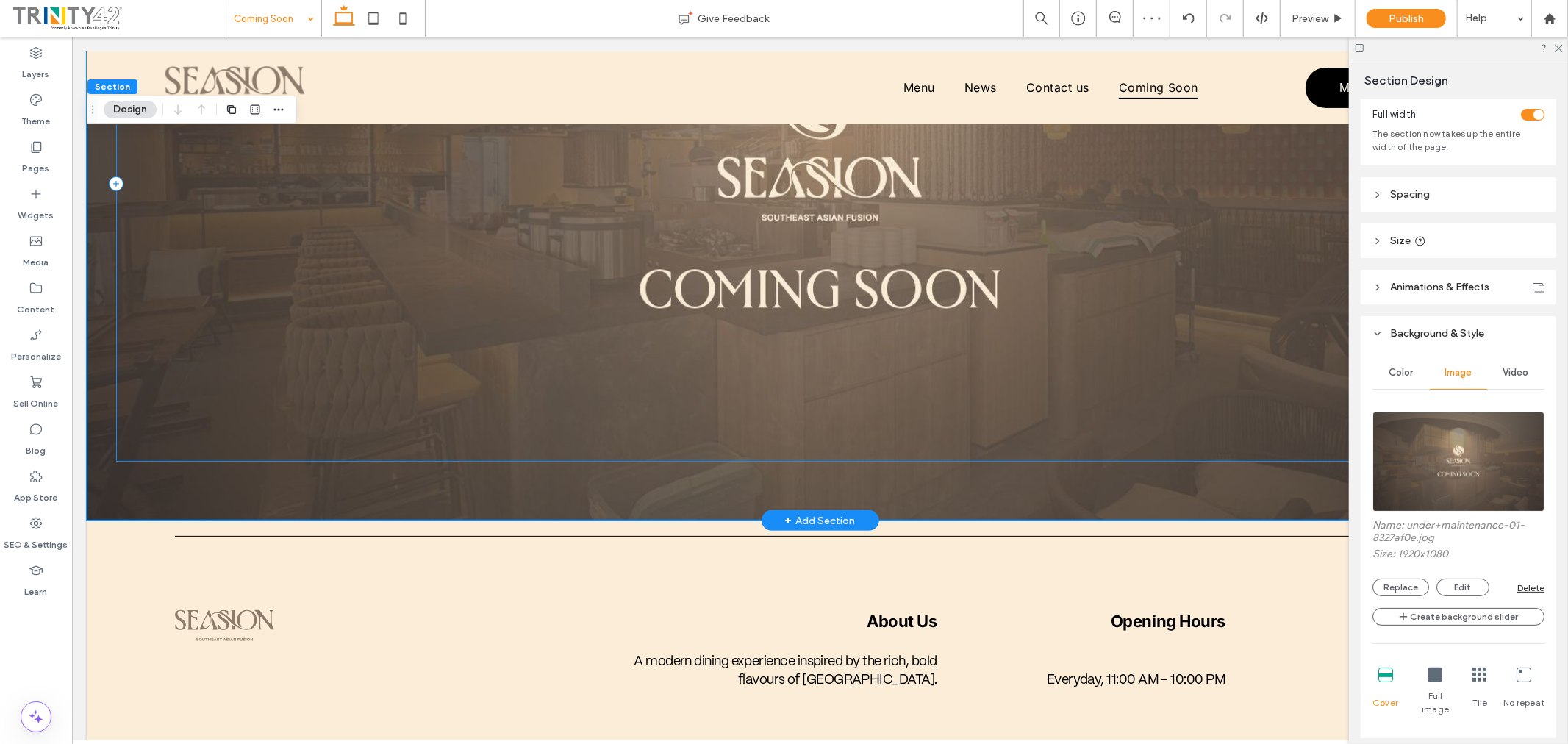
scroll to position [298, 0]
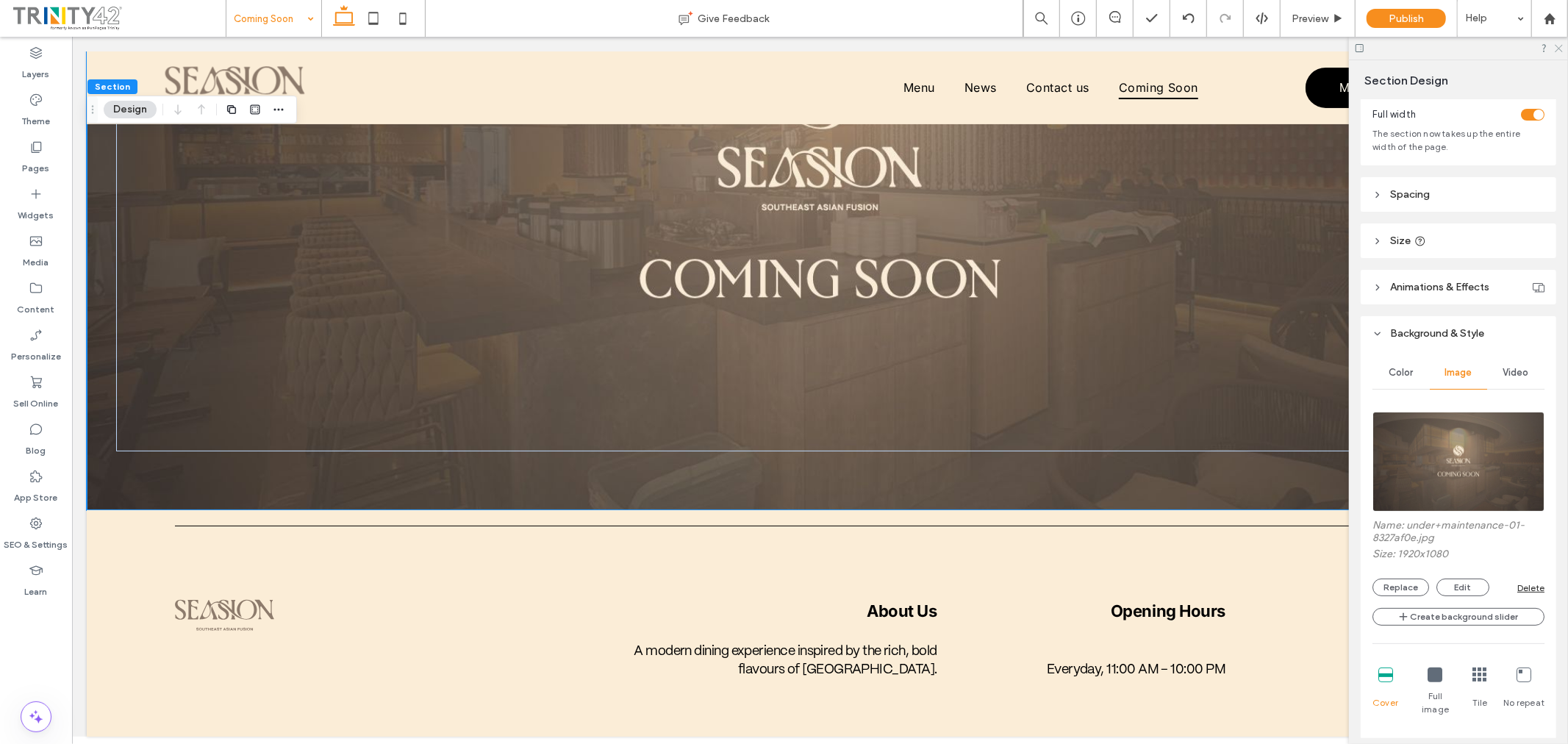
click at [1559, 48] on icon at bounding box center [1558, 47] width 9 height 9
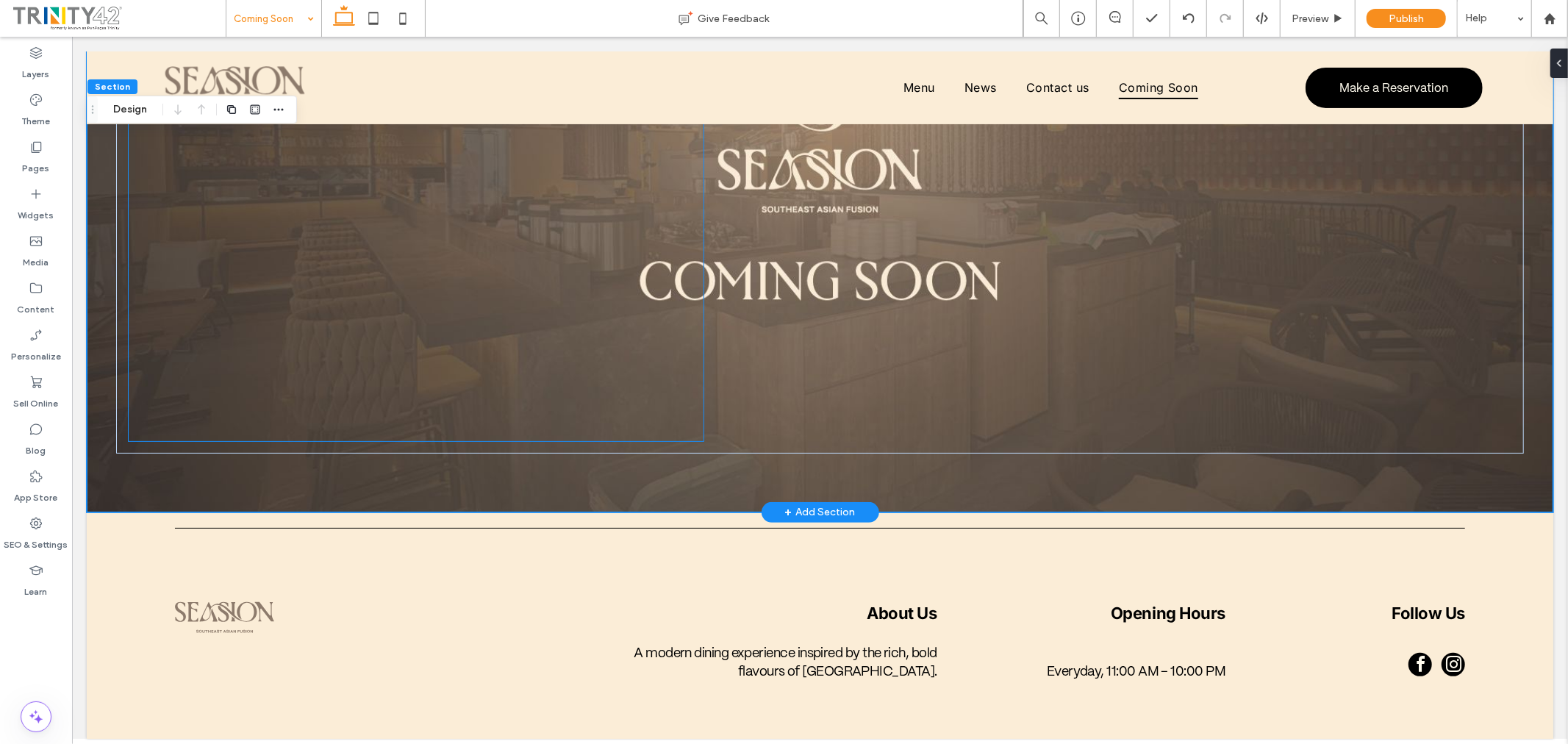
scroll to position [0, 0]
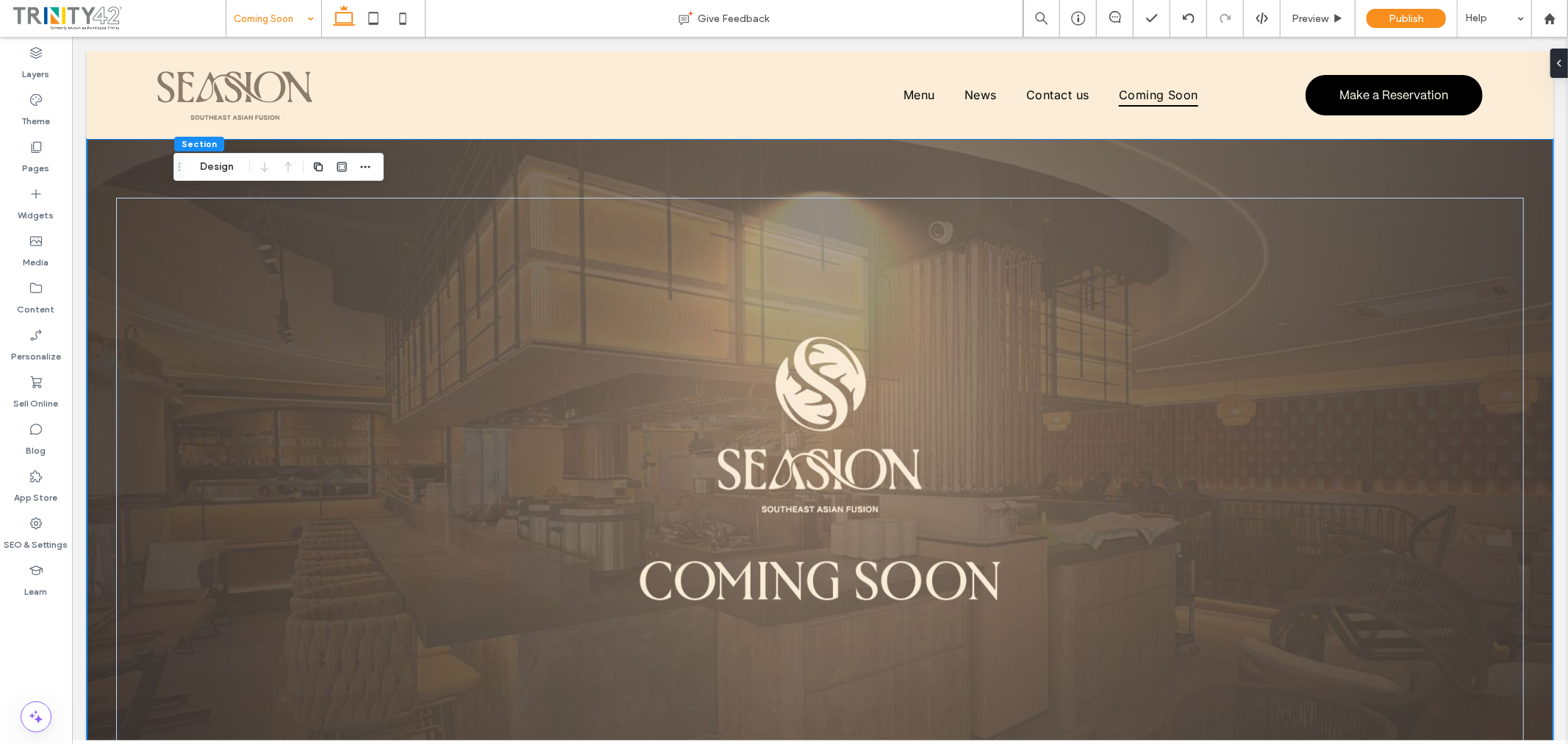
drag, startPoint x: 94, startPoint y: 112, endPoint x: 181, endPoint y: 170, distance: 104.6
click at [181, 170] on icon "Drag" at bounding box center [180, 167] width 12 height 10
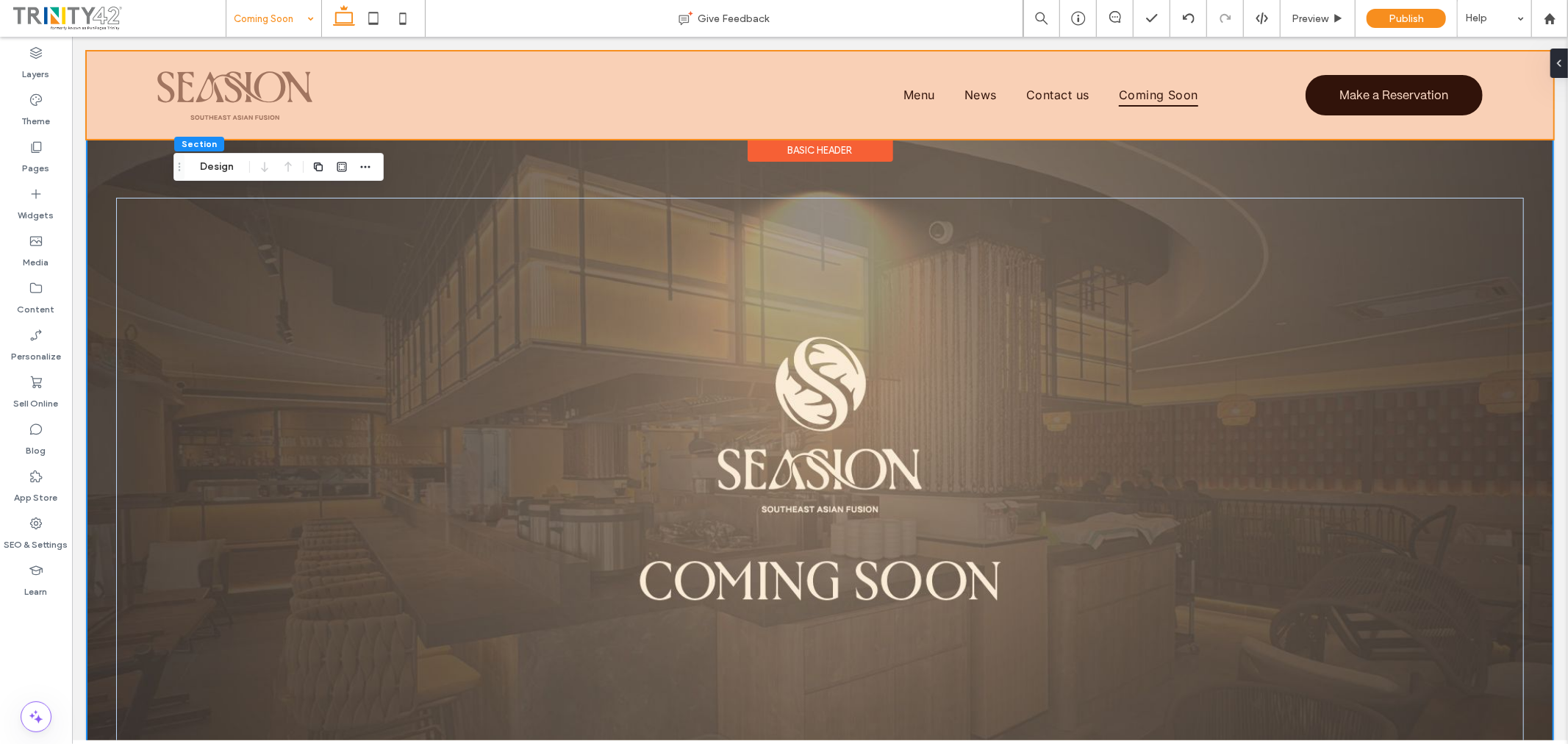
click at [1167, 92] on div at bounding box center [819, 94] width 1467 height 87
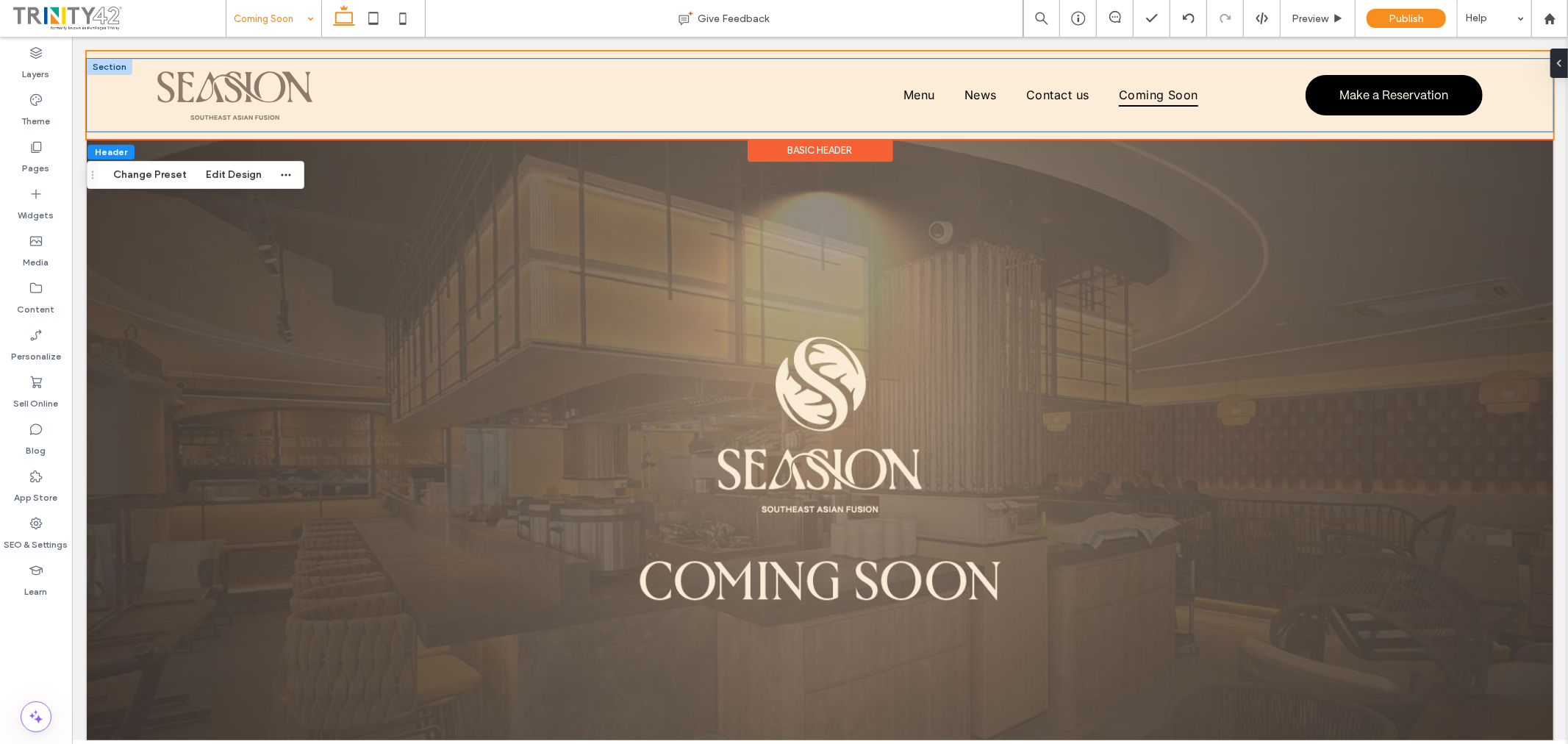
click at [1214, 124] on div "Menu News Contact us Coming Soon Make a Reservation" at bounding box center [819, 94] width 1467 height 73
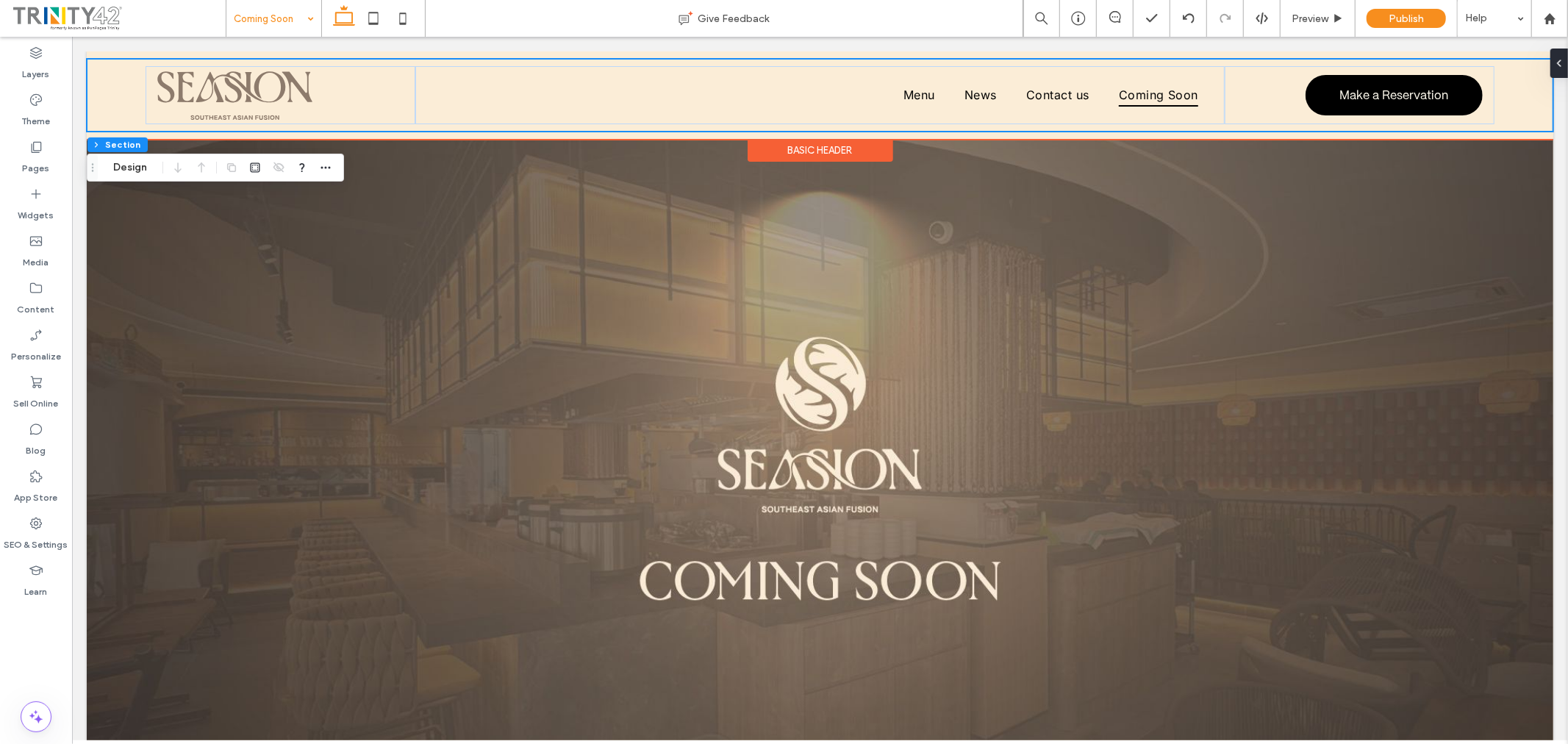
click at [1215, 134] on div "Menu News Contact us Coming Soon Make a Reservation Section Basic Header" at bounding box center [819, 94] width 1467 height 87
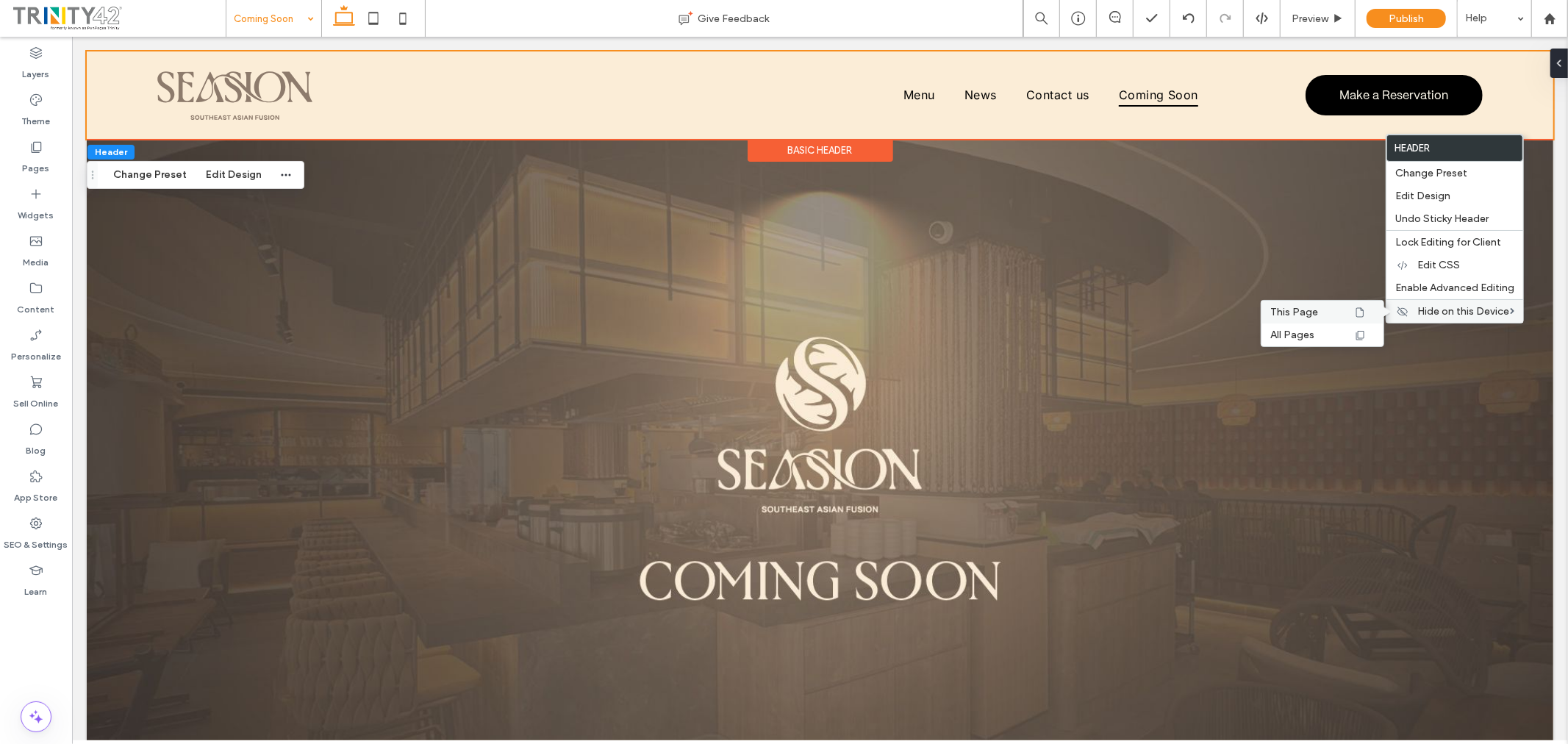
click at [1357, 311] on icon at bounding box center [1360, 312] width 12 height 12
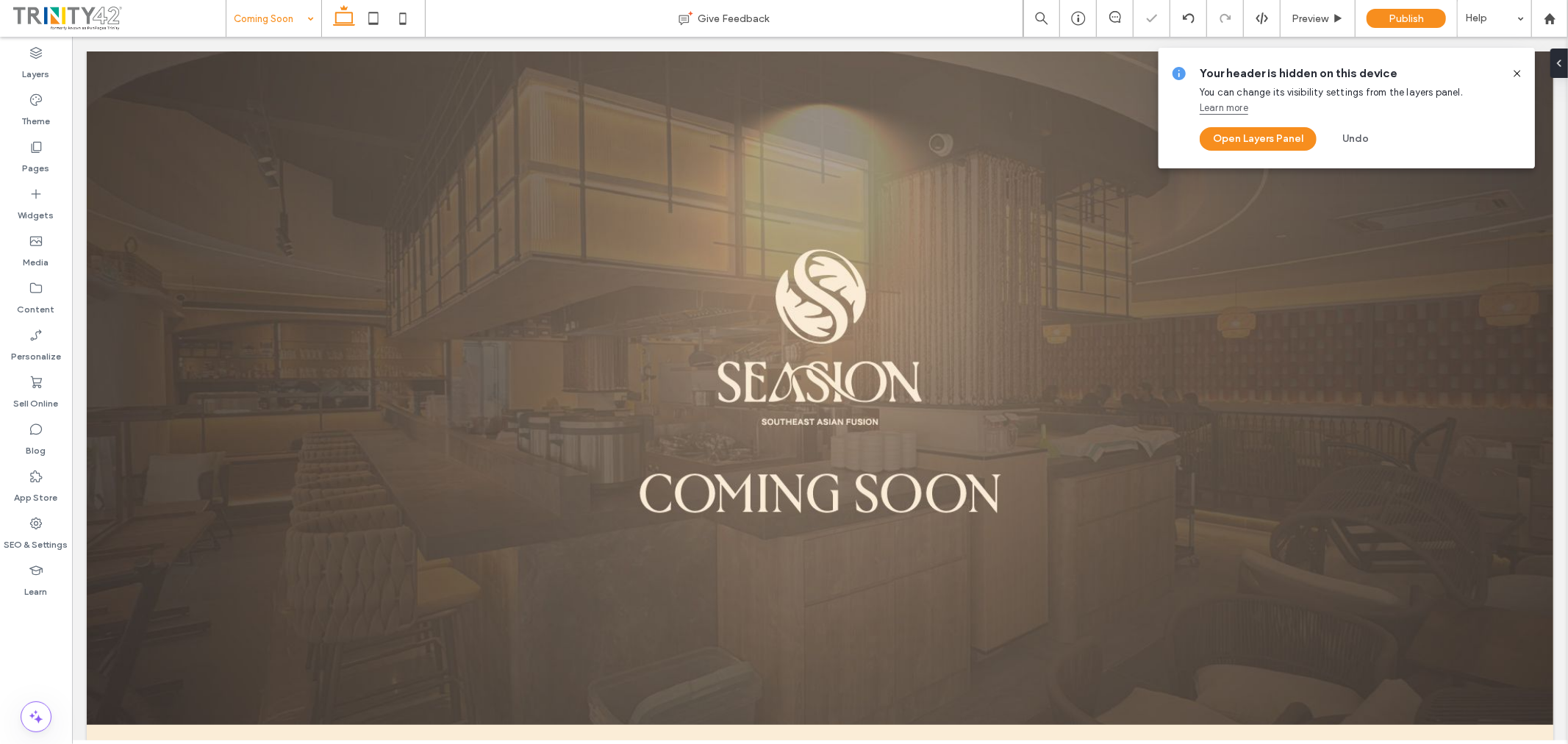
drag, startPoint x: 1515, startPoint y: 75, endPoint x: 1360, endPoint y: 147, distance: 170.9
click at [1515, 75] on use at bounding box center [1518, 74] width 7 height 7
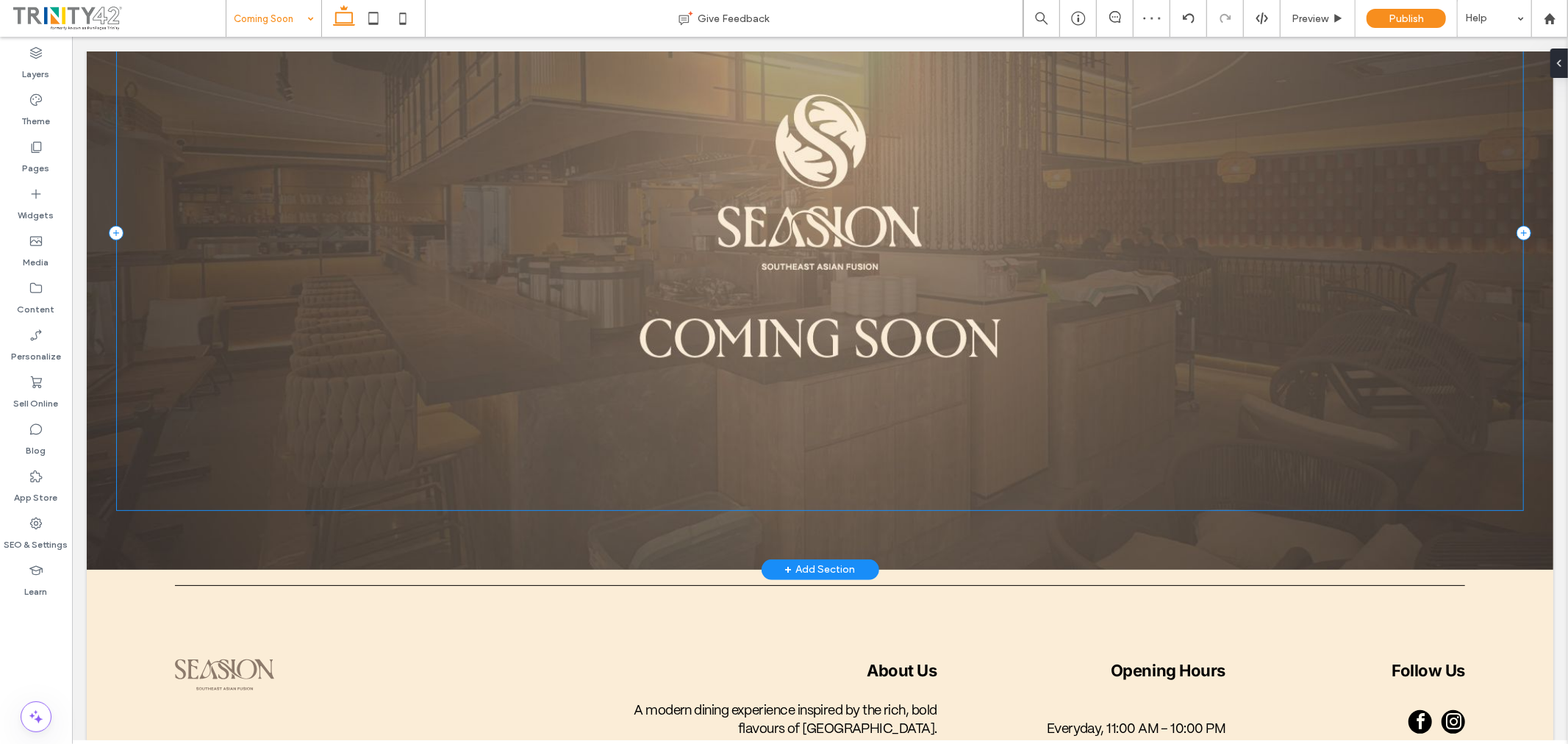
scroll to position [213, 0]
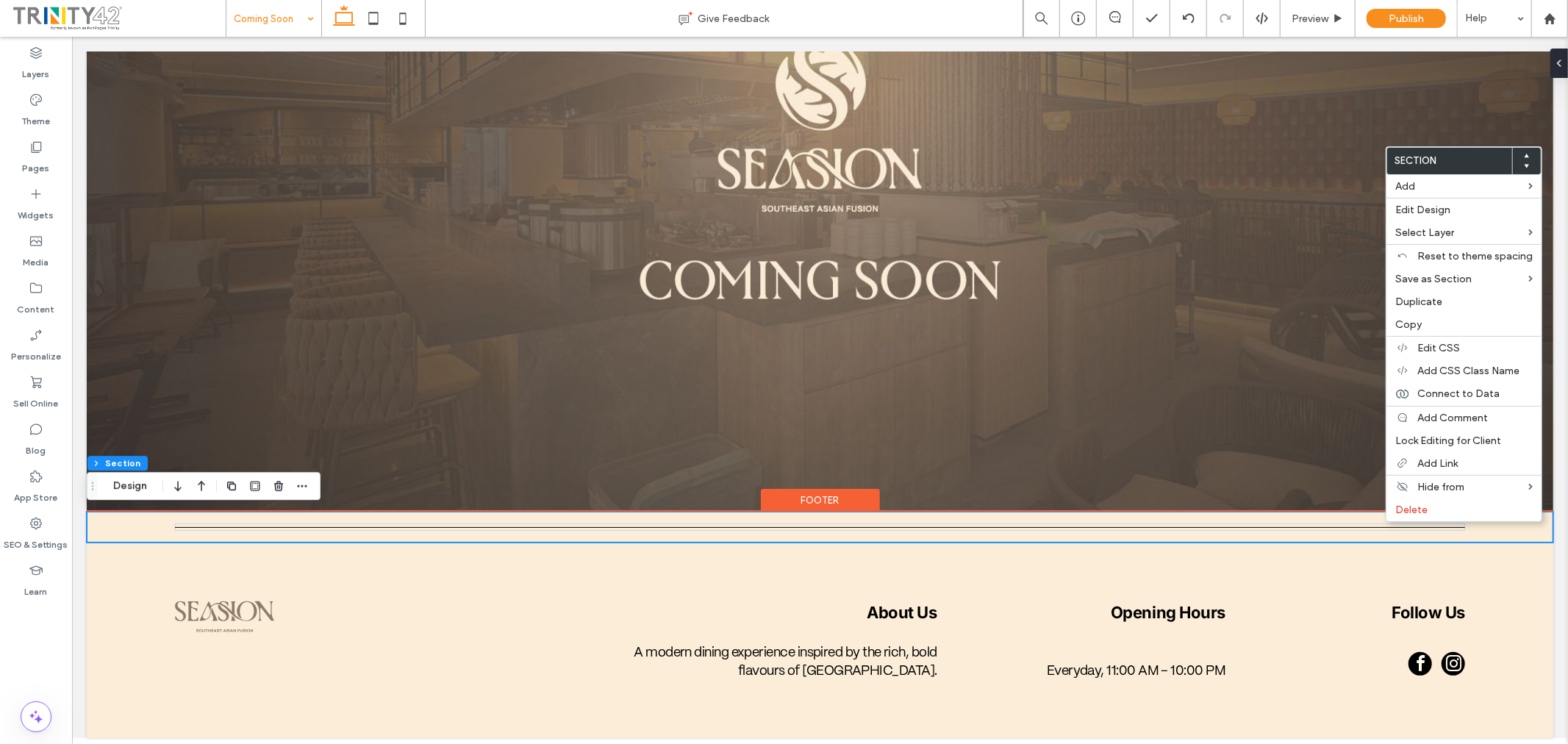
click at [902, 512] on div at bounding box center [819, 527] width 1467 height 31
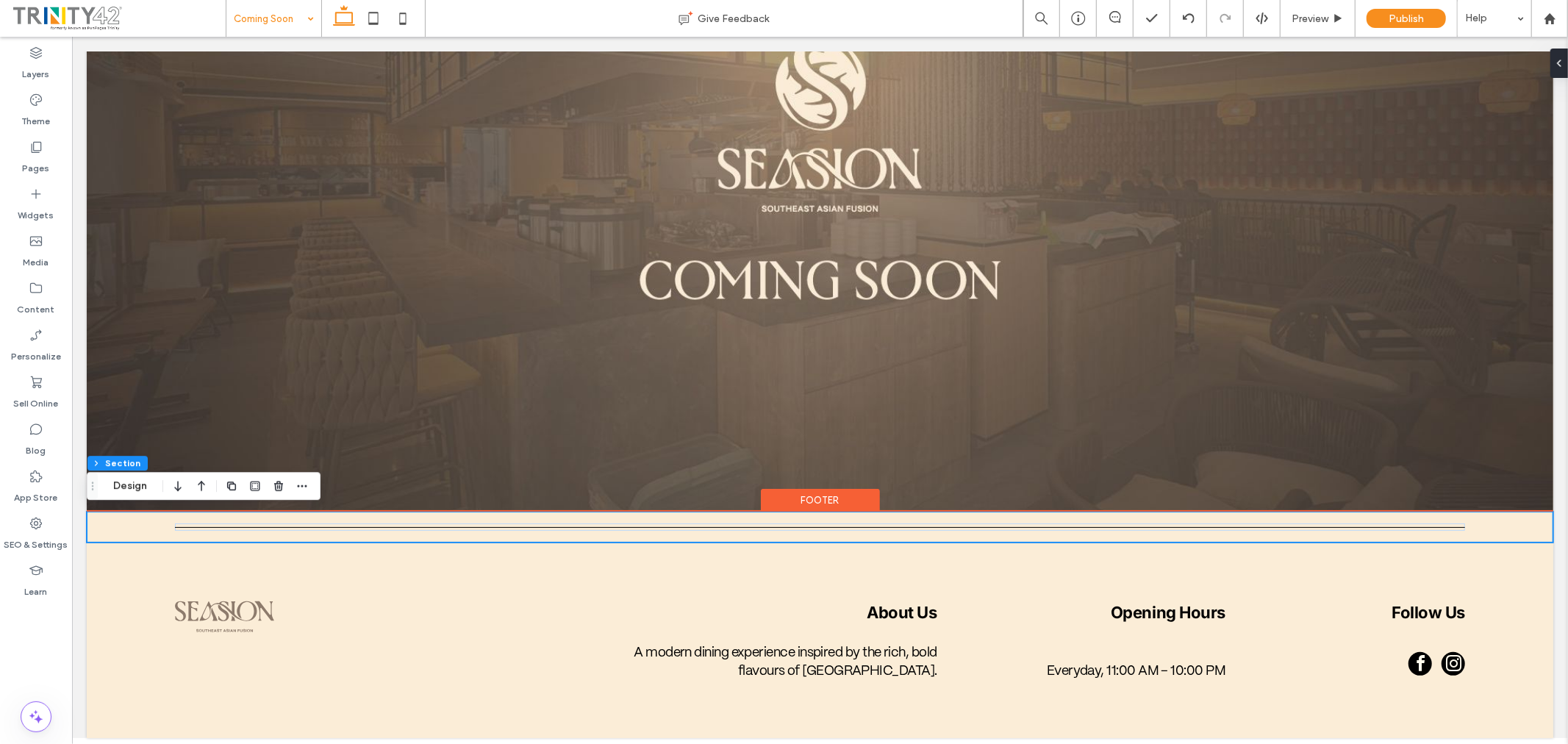
click at [840, 503] on div "Footer" at bounding box center [819, 499] width 119 height 23
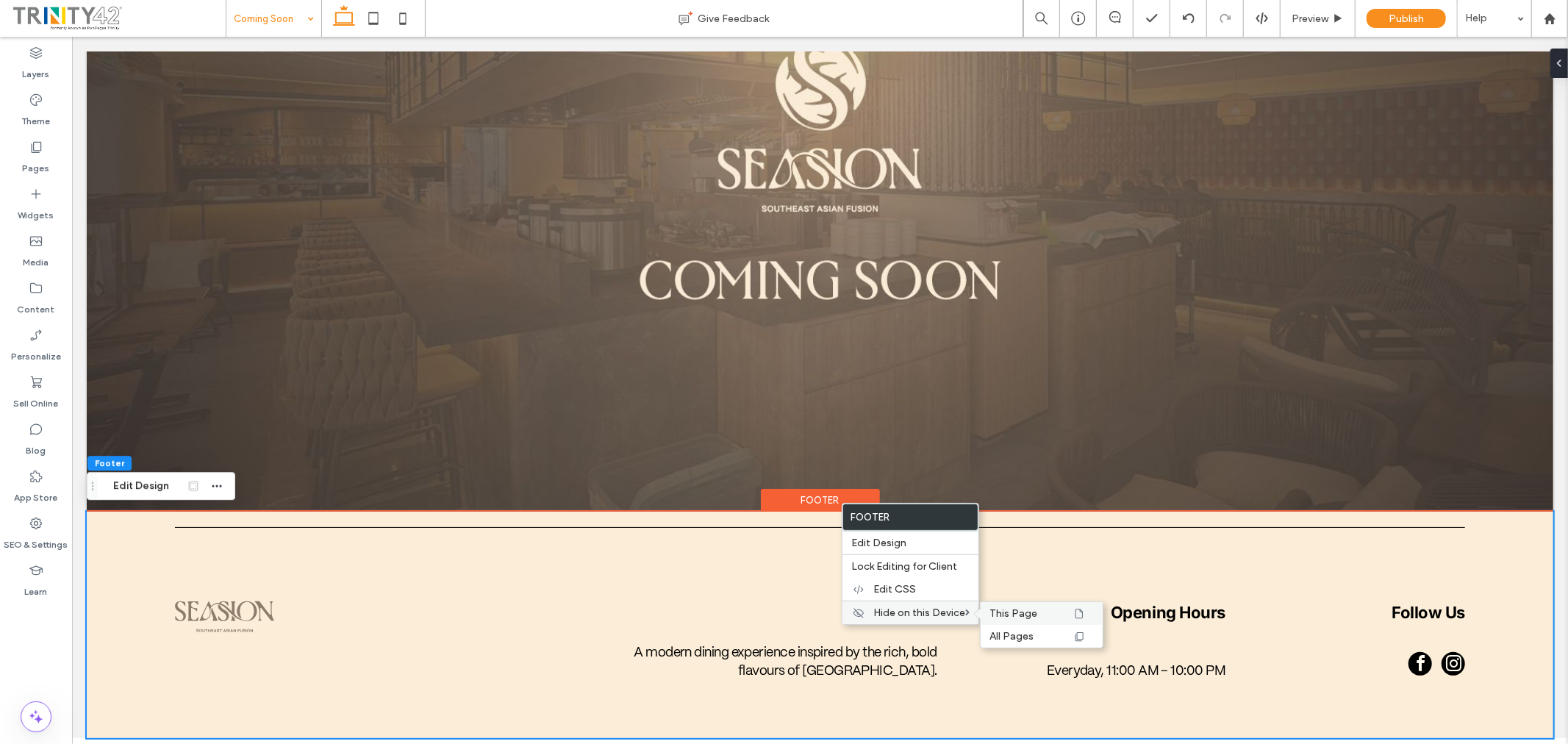
click at [1007, 612] on span "This Page" at bounding box center [1013, 613] width 48 height 13
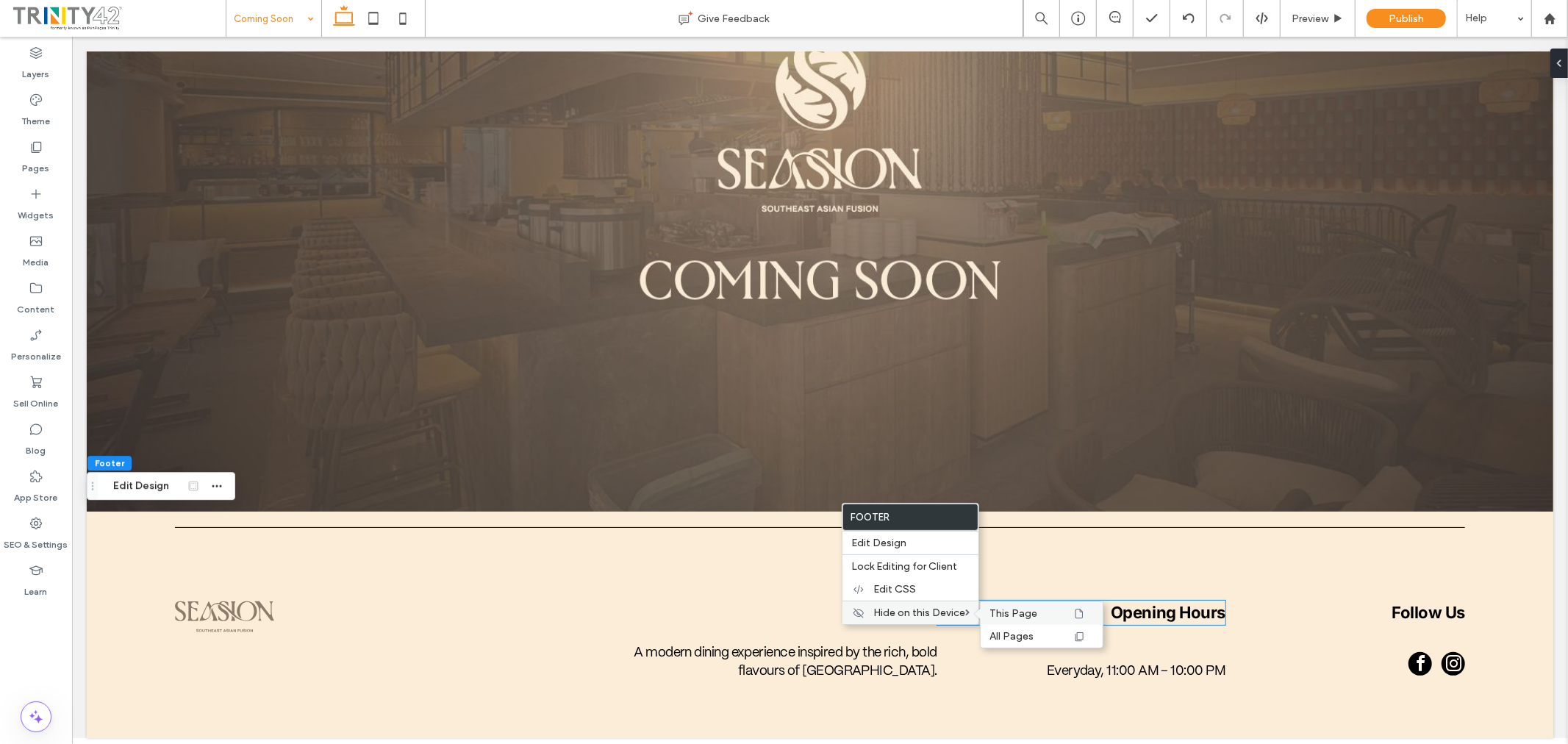
scroll to position [0, 0]
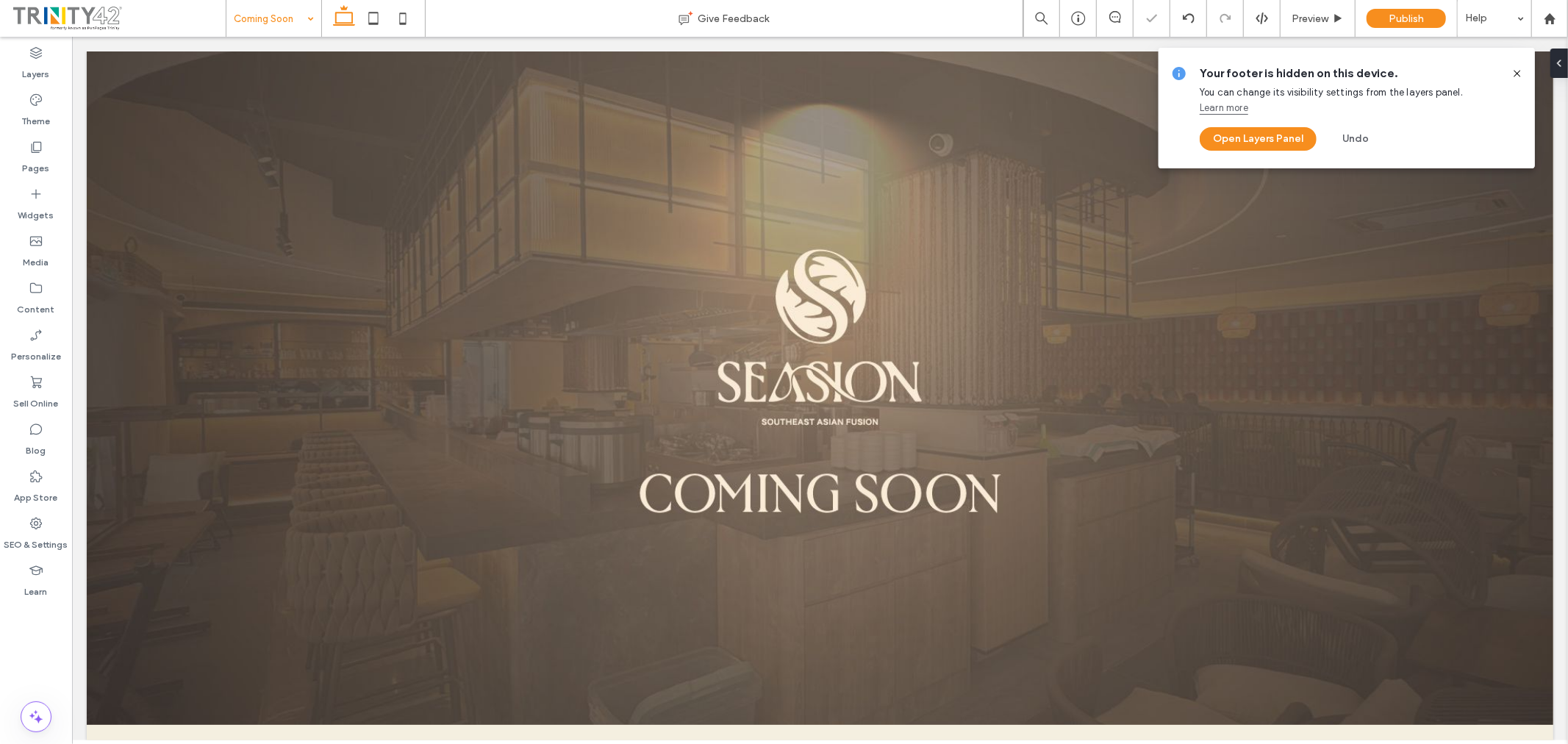
click at [1522, 74] on icon at bounding box center [1518, 74] width 12 height 12
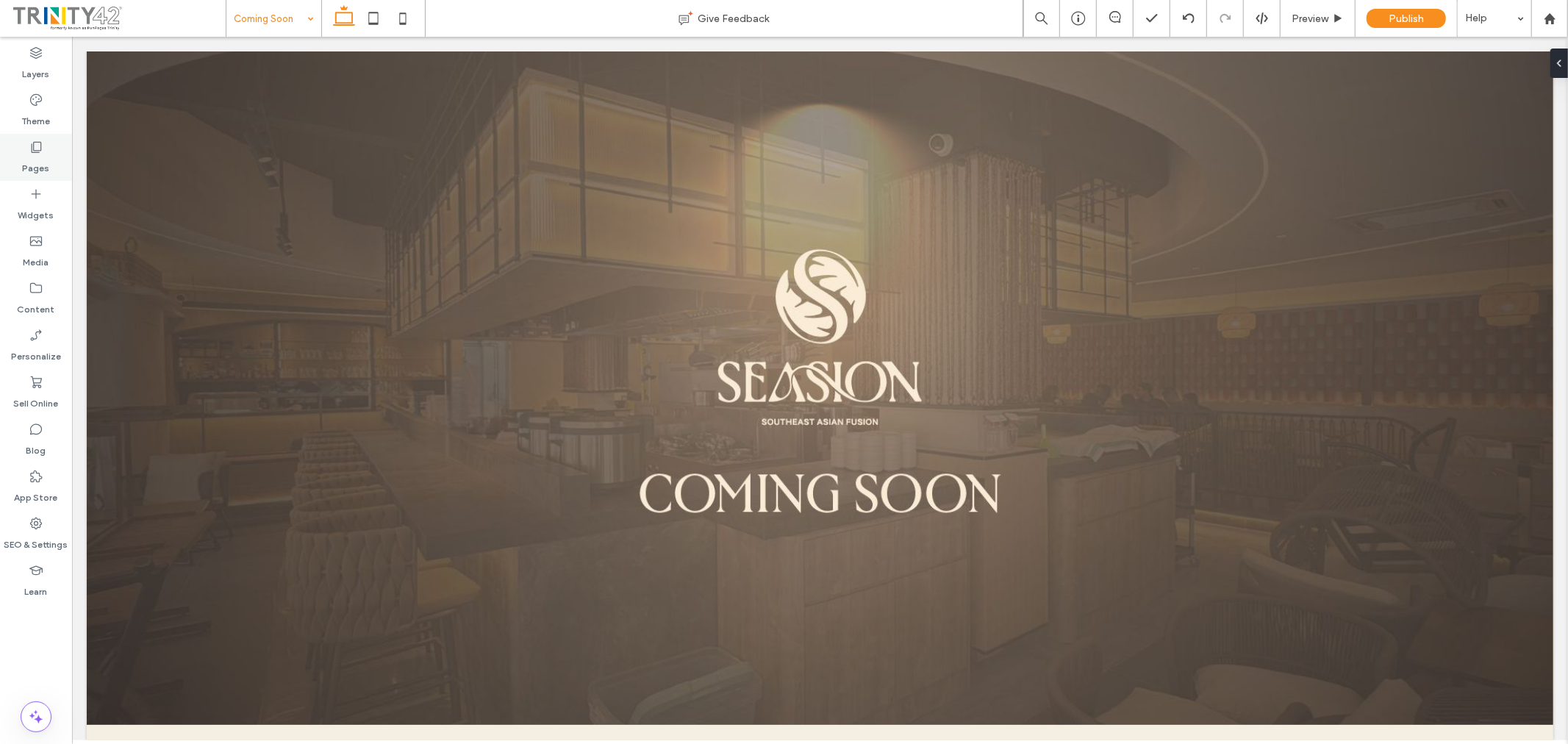
click at [34, 154] on label "Pages" at bounding box center [37, 164] width 27 height 21
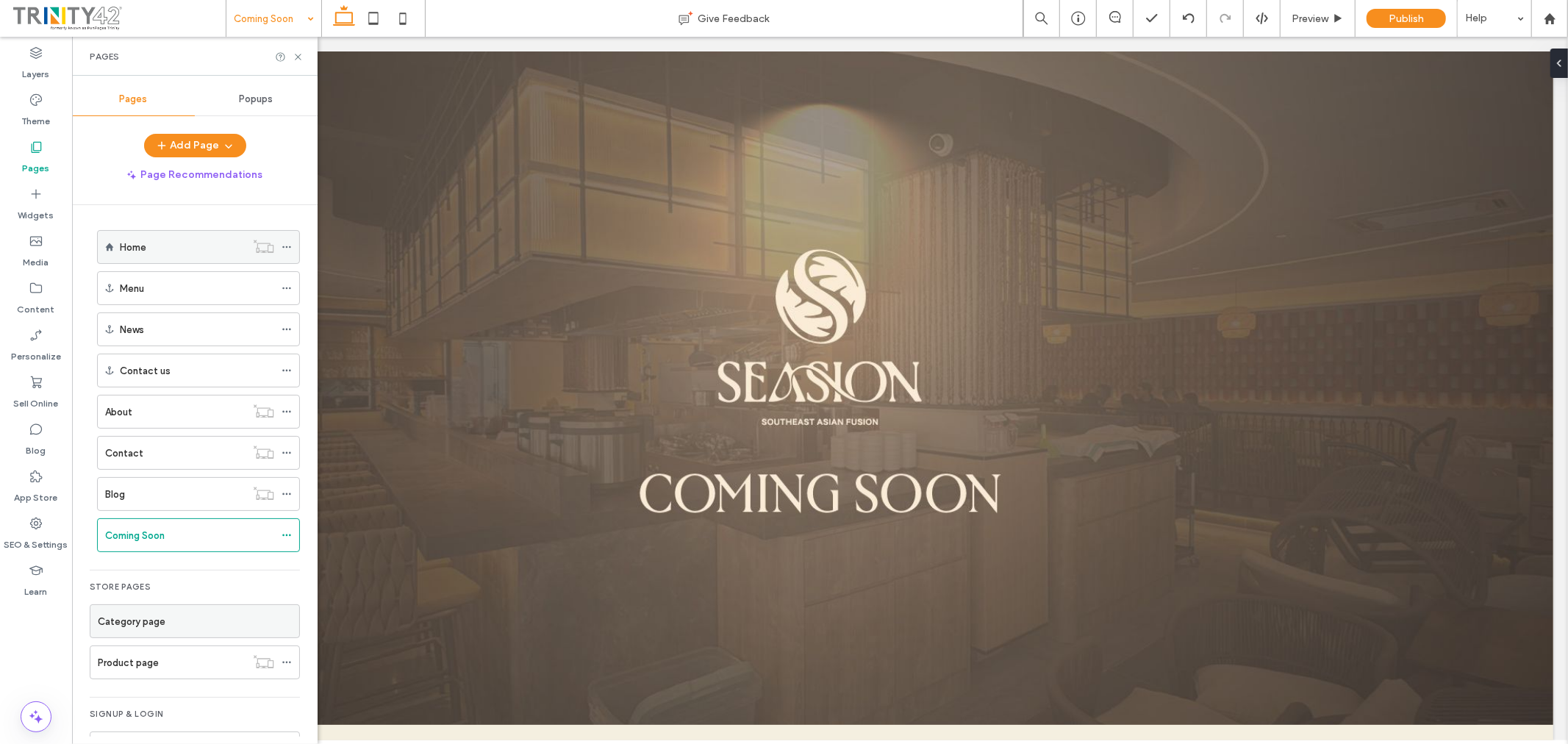
click at [196, 250] on div "Home" at bounding box center [182, 247] width 126 height 15
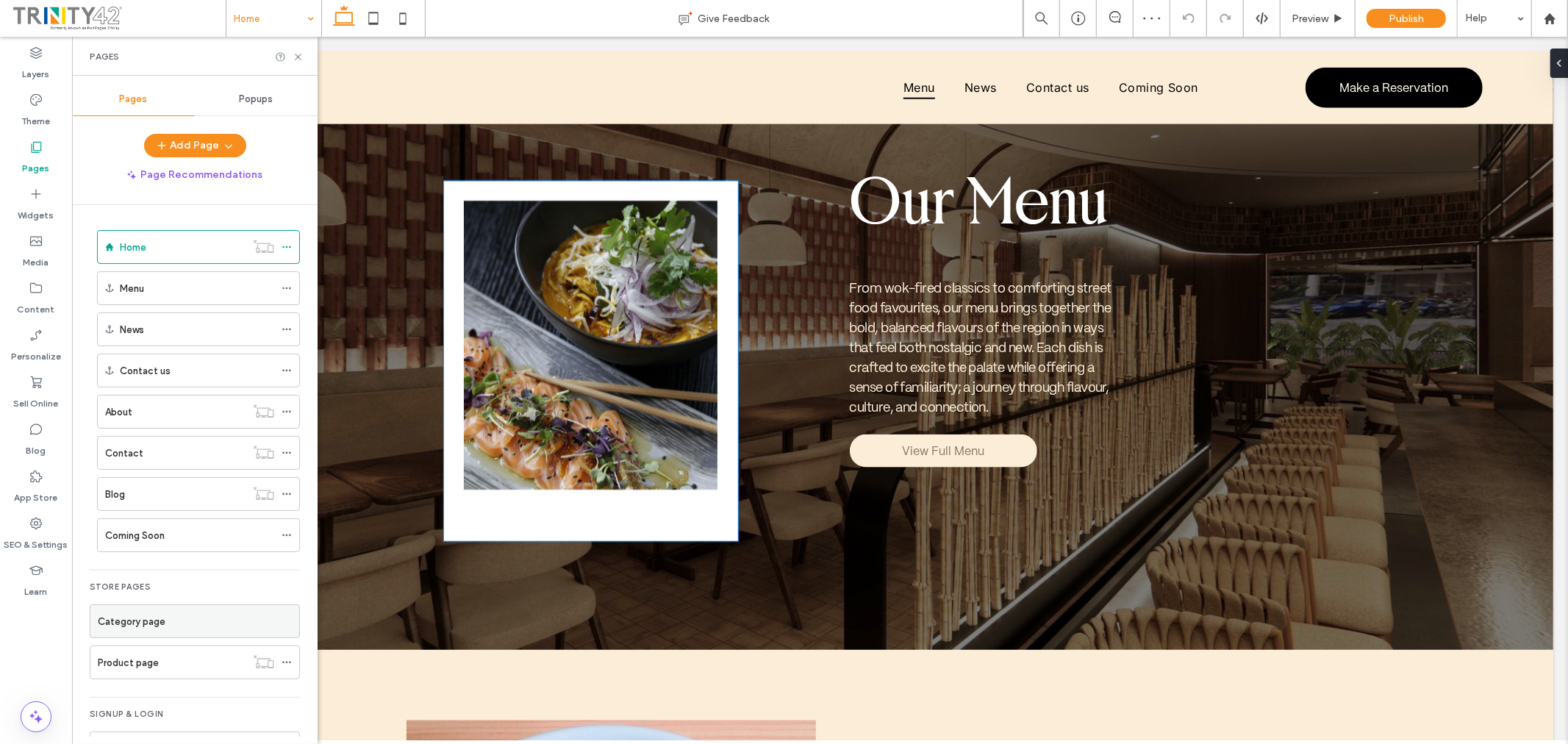
scroll to position [1047, 0]
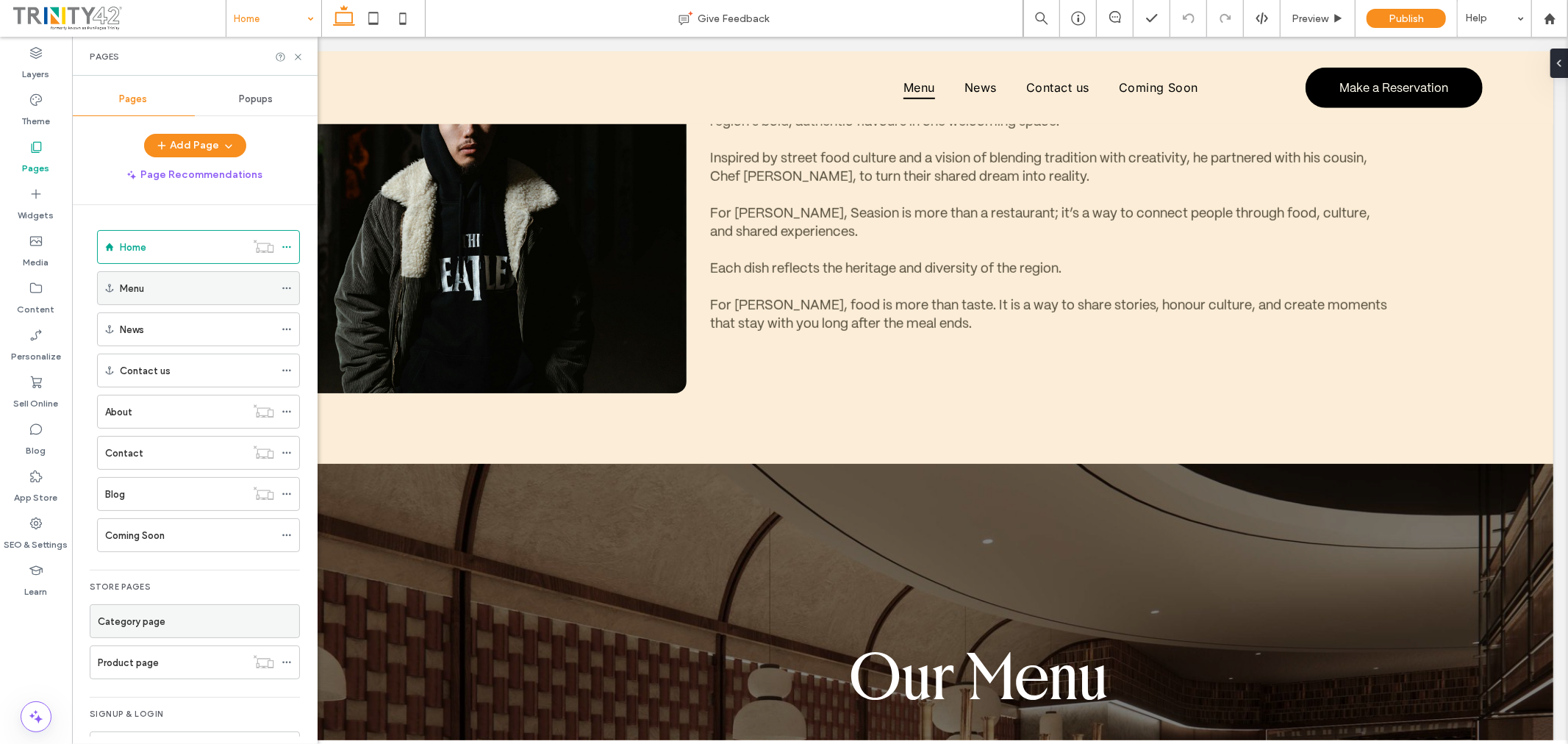
click at [284, 283] on span at bounding box center [287, 289] width 10 height 22
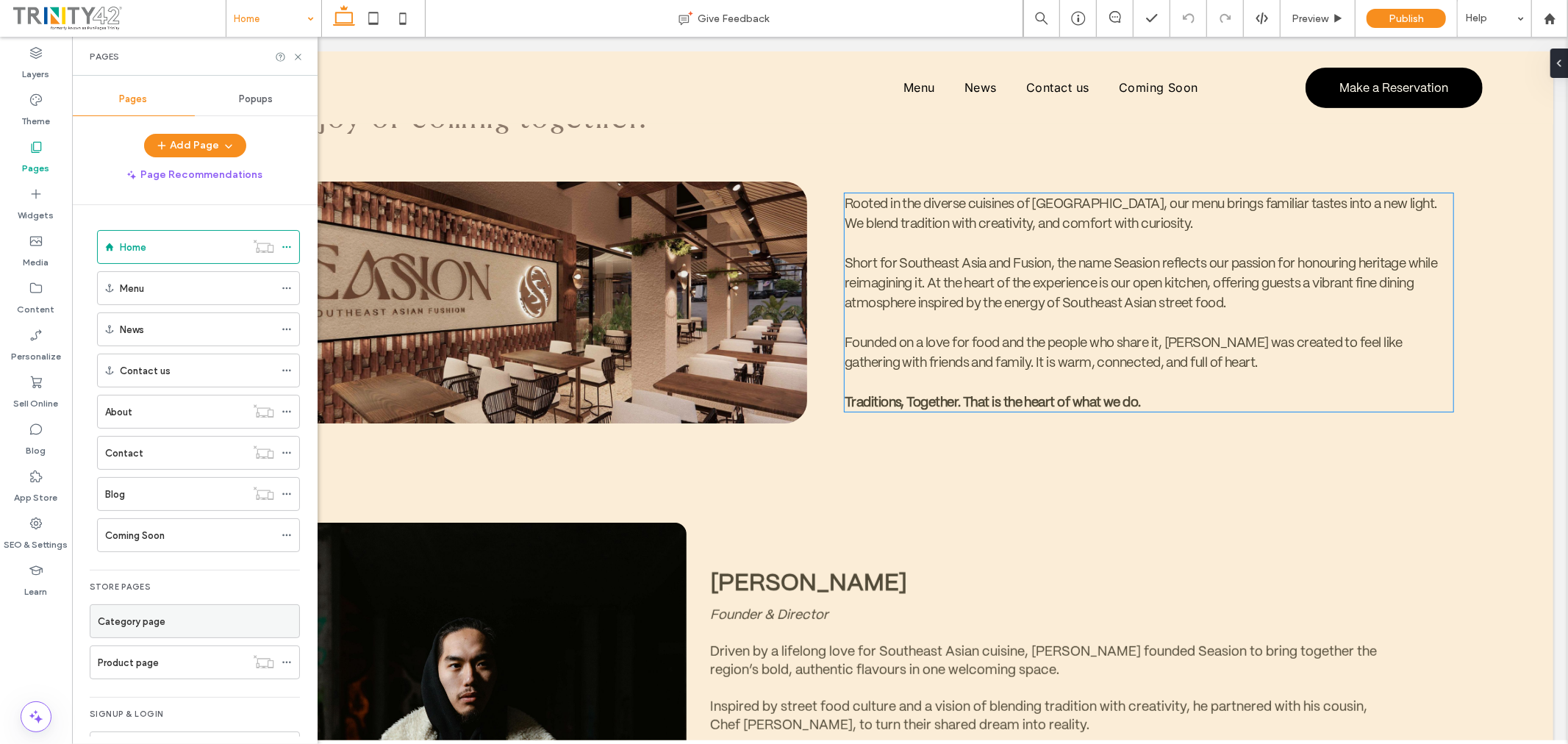
scroll to position [475, 0]
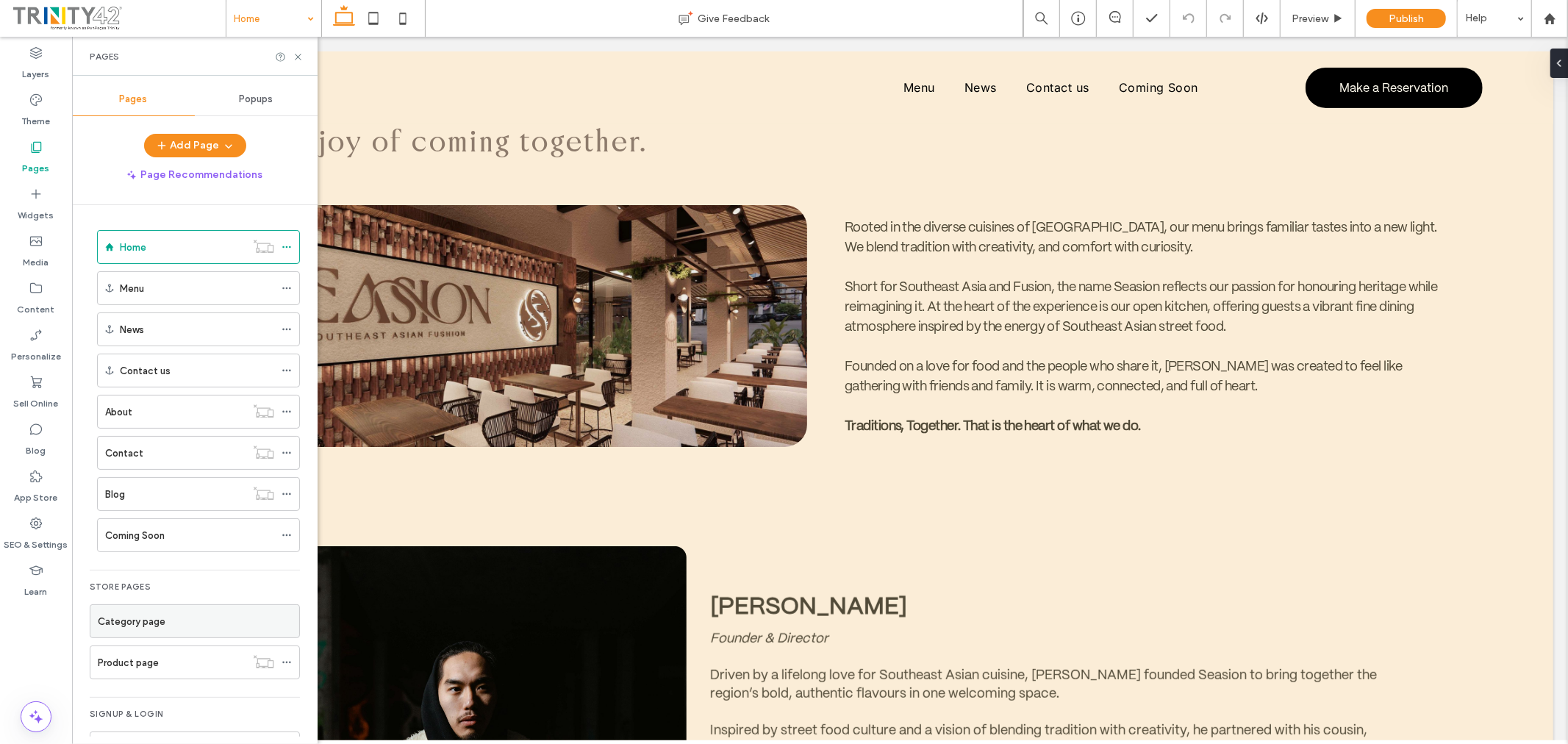
click at [300, 50] on div "Pages" at bounding box center [194, 57] width 246 height 39
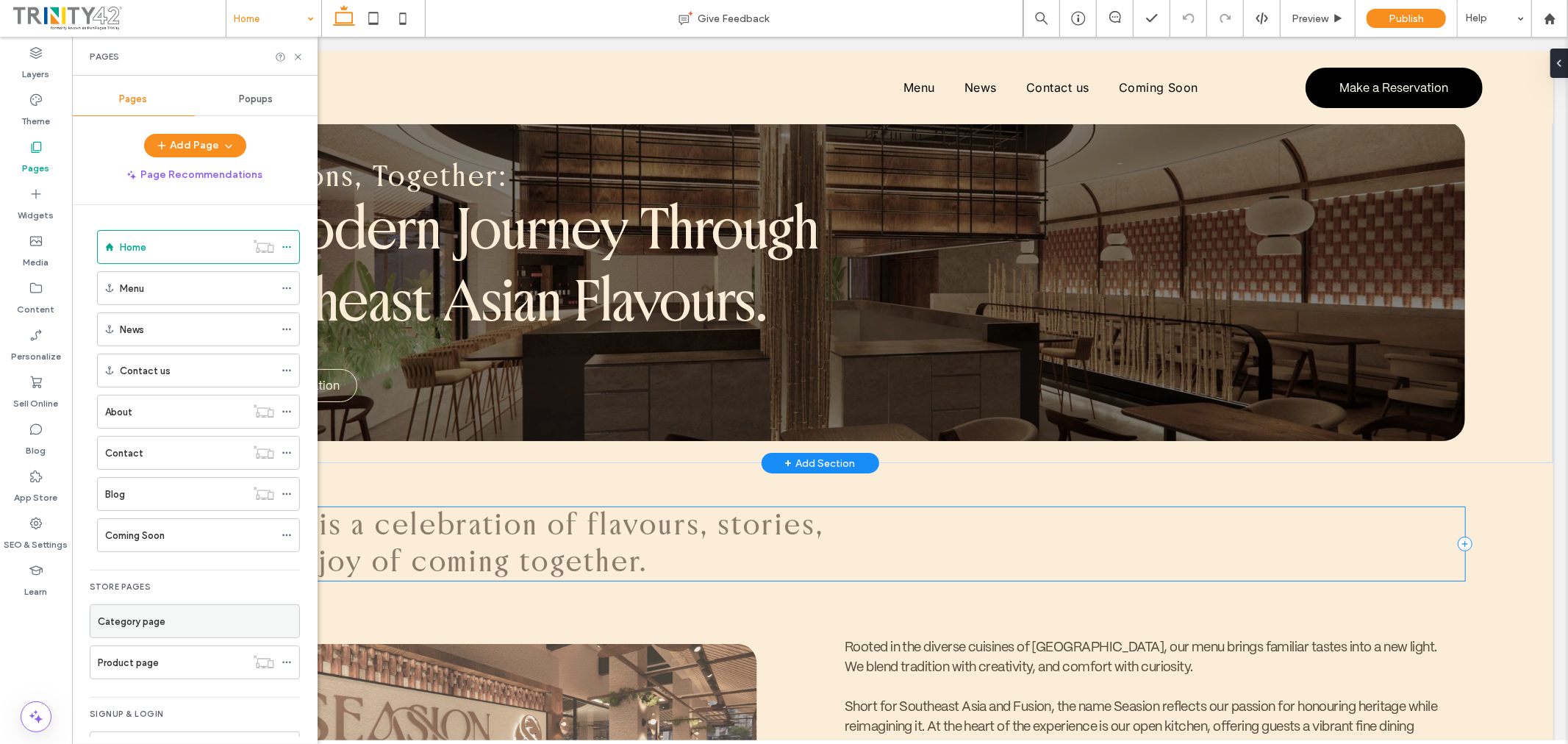
scroll to position [0, 0]
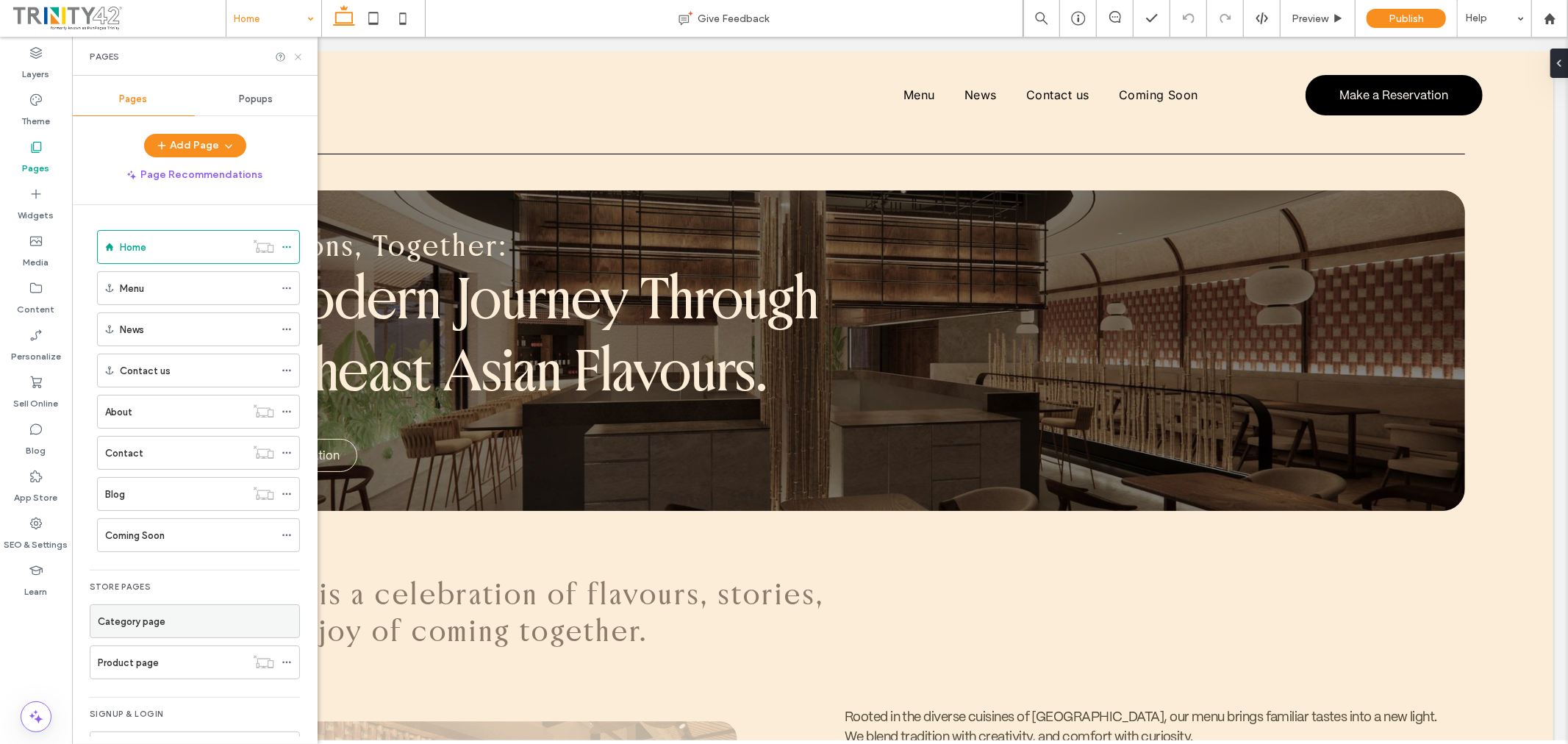
click at [298, 51] on icon at bounding box center [298, 57] width 11 height 11
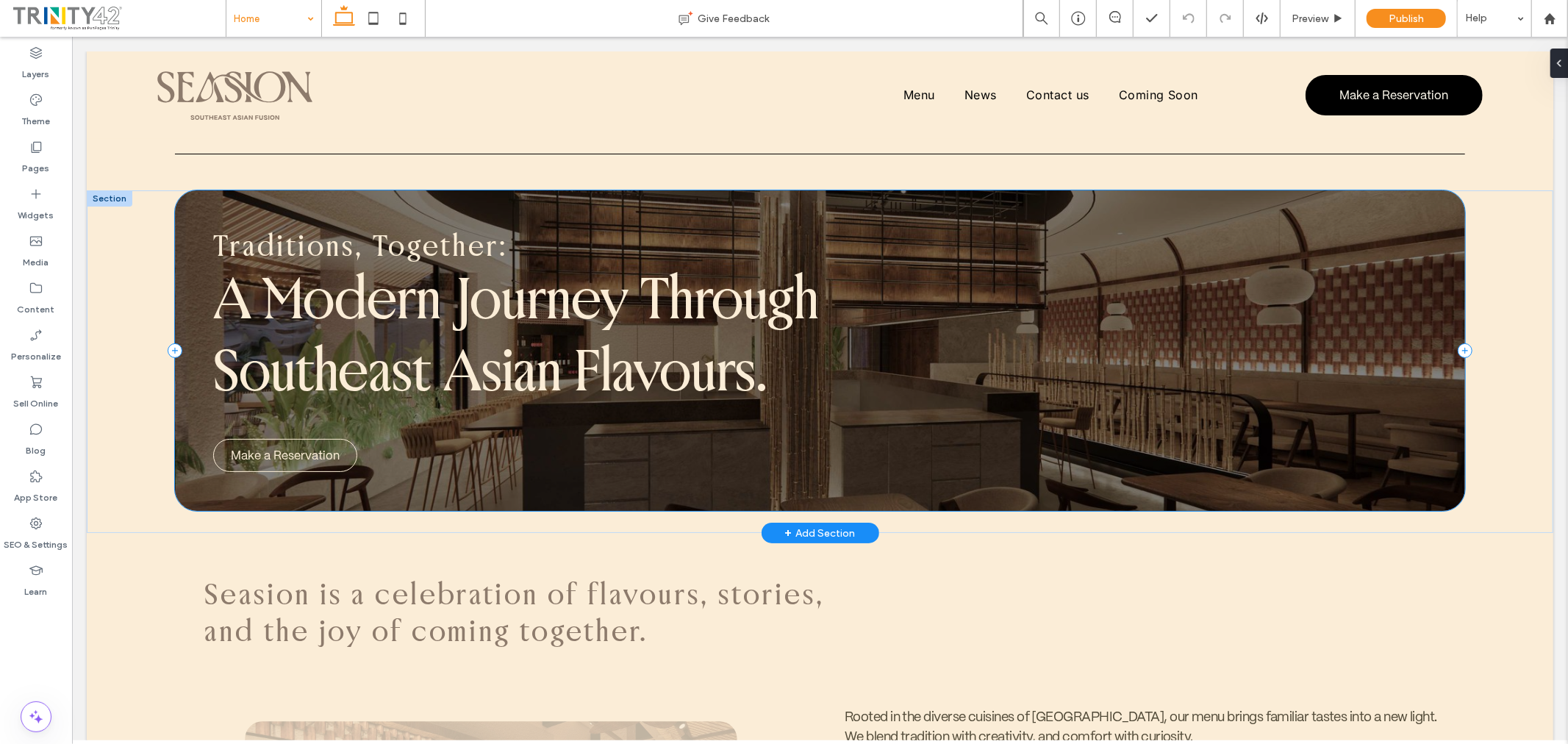
click at [1170, 446] on div "Traditions, Together: A Modern Journey Through Southeast Asian Flavours. Make a…" at bounding box center [820, 350] width 1291 height 320
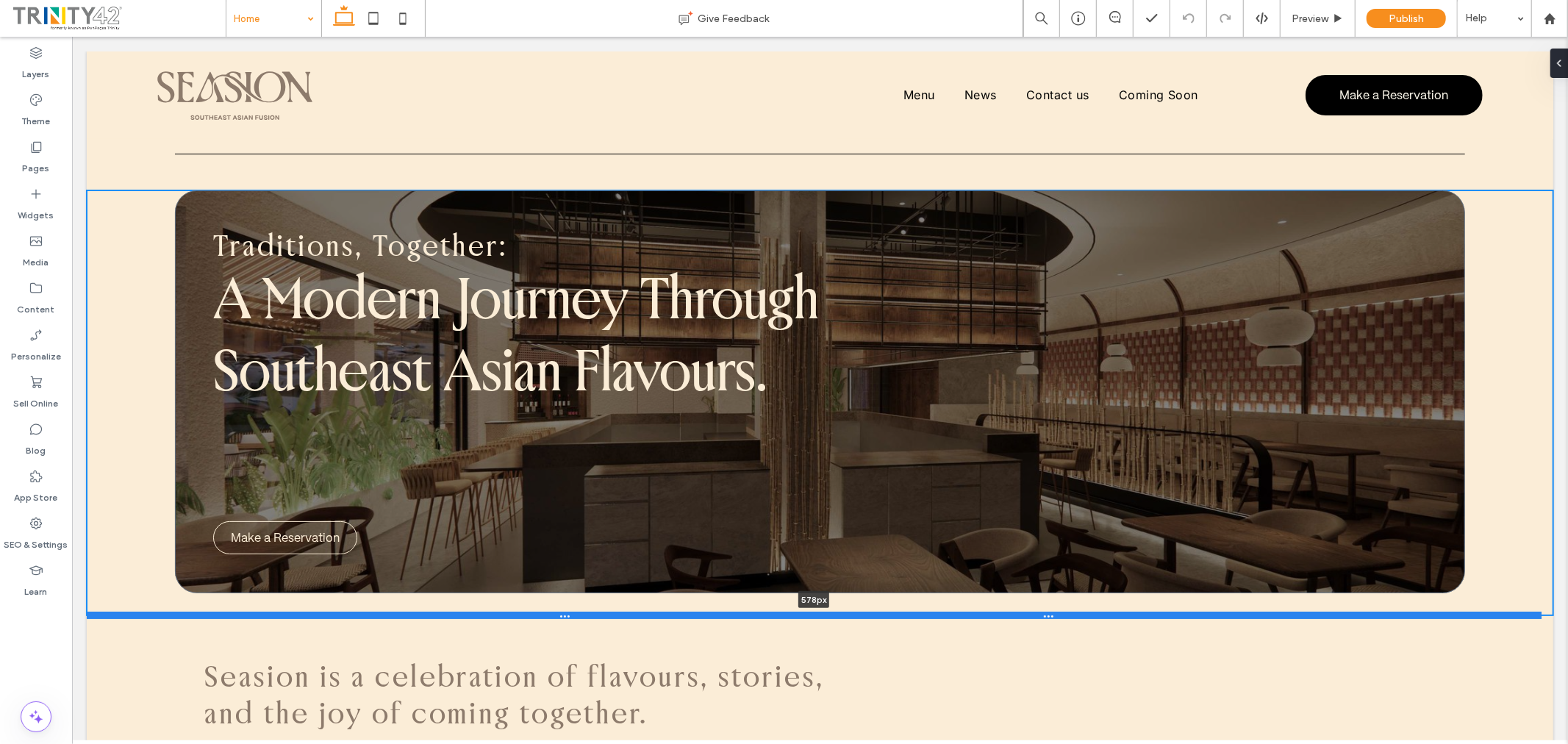
drag, startPoint x: 1180, startPoint y: 529, endPoint x: 1187, endPoint y: 613, distance: 84.3
click at [1187, 613] on div at bounding box center [813, 615] width 1455 height 8
type input "***"
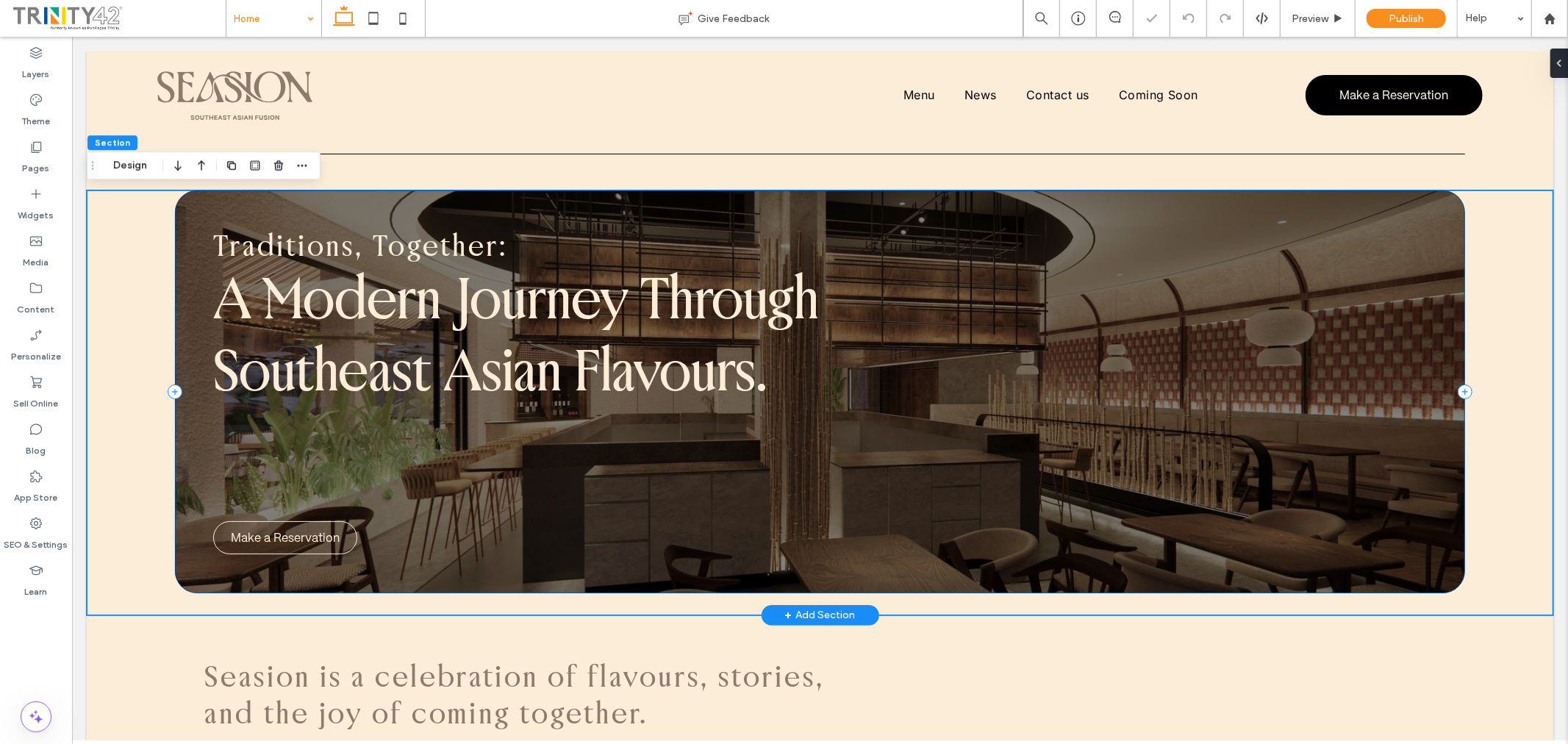
click at [1075, 550] on div "Traditions, Together: A Modern Journey Through Southeast Asian Flavours. Make a…" at bounding box center [820, 391] width 1291 height 403
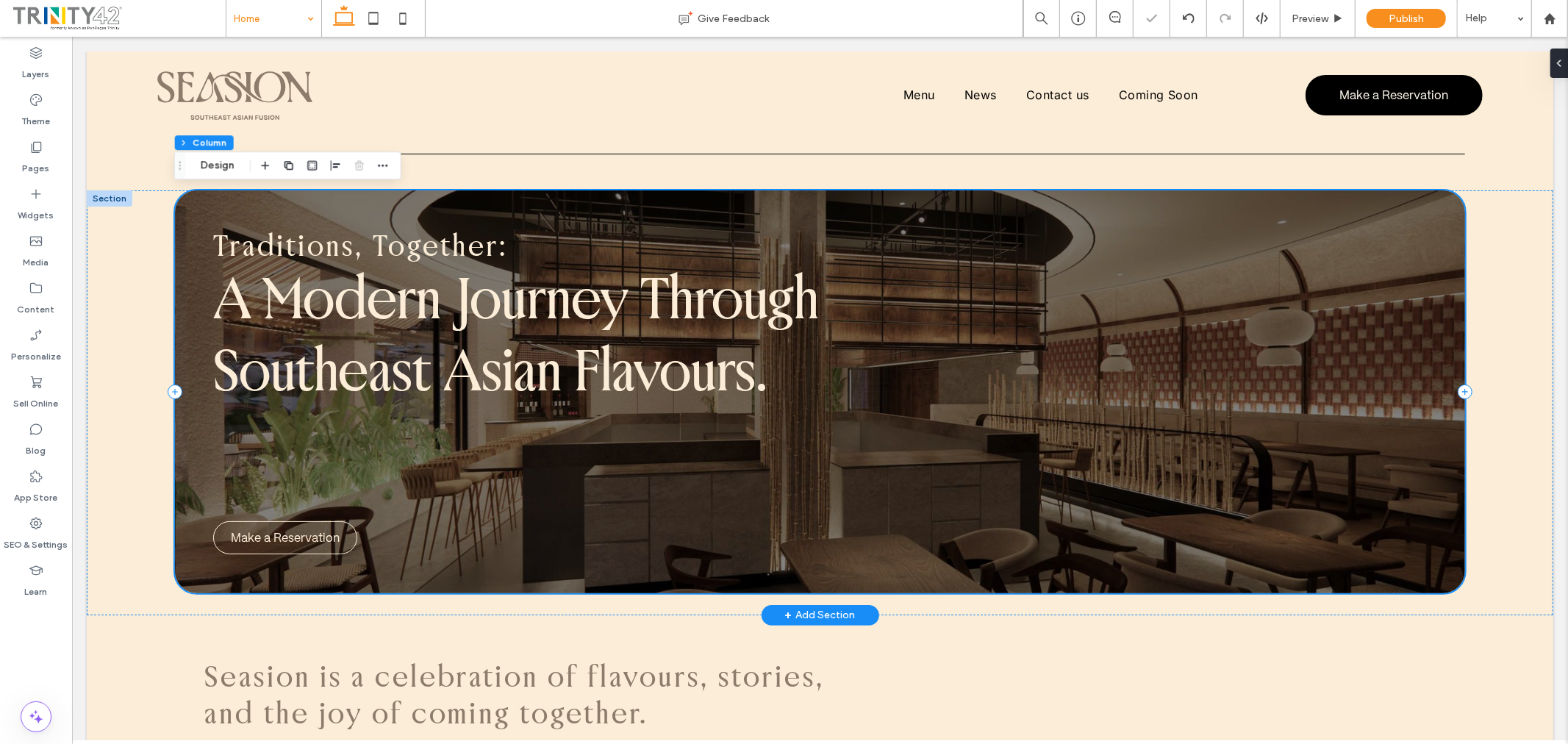
click at [1060, 519] on div "Traditions, Together: A Modern Journey Through Southeast Asian Flavours. Make a…" at bounding box center [820, 391] width 1291 height 403
click at [1488, 491] on div "Traditions, Together: A Modern Journey Through Southeast Asian Flavours. Make a…" at bounding box center [819, 402] width 1467 height 425
